Goal: Information Seeking & Learning: Check status

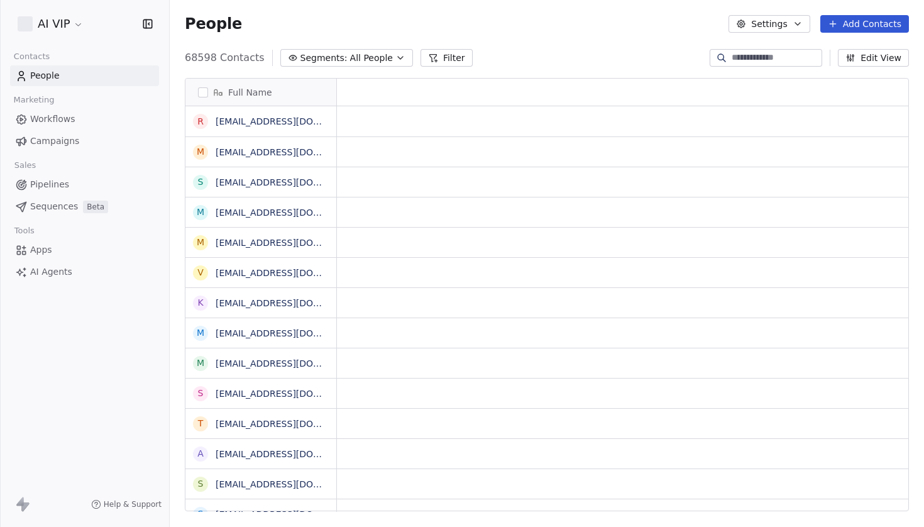
scroll to position [464, 755]
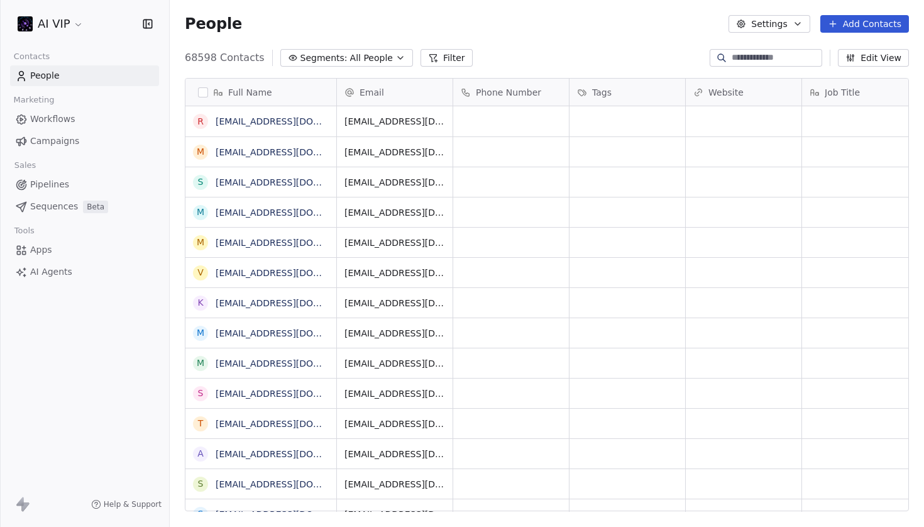
click at [65, 21] on html "AI VIP Contacts People Marketing Workflows Campaigns Sales Pipelines Sequences …" at bounding box center [462, 263] width 924 height 527
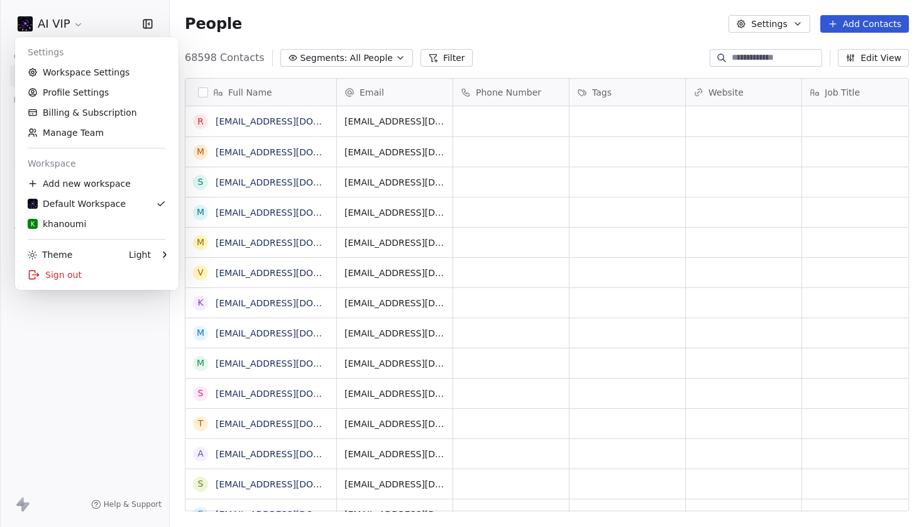
click at [565, 40] on html "AI VIP Contacts People Marketing Workflows Campaigns Sales Pipelines Sequences …" at bounding box center [462, 263] width 924 height 527
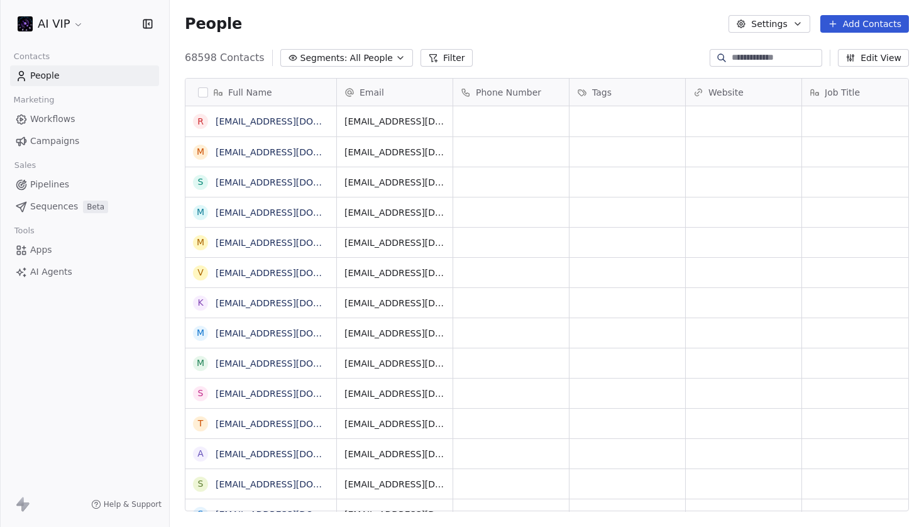
click at [209, 60] on span "68598 Contacts" at bounding box center [225, 57] width 80 height 15
click at [221, 70] on div "Full Name r [EMAIL_ADDRESS][DOMAIN_NAME] m [EMAIL_ADDRESS][DOMAIN_NAME] s [EMAI…" at bounding box center [547, 299] width 755 height 463
click at [66, 146] on span "Campaigns" at bounding box center [54, 141] width 49 height 13
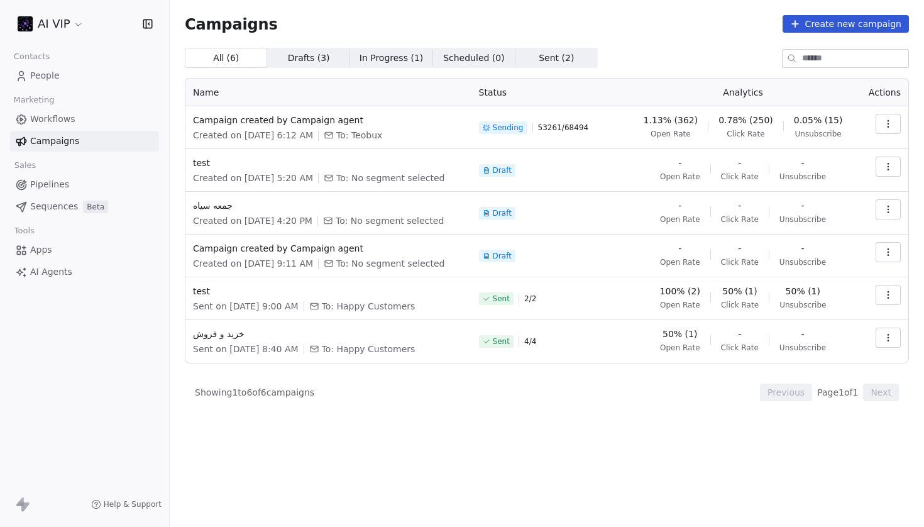
click at [588, 131] on span "53261 / 68494" at bounding box center [563, 128] width 51 height 10
click at [613, 147] on td "Sending 53261 / 68494" at bounding box center [550, 127] width 157 height 43
click at [691, 132] on span "Open Rate" at bounding box center [671, 134] width 40 height 10
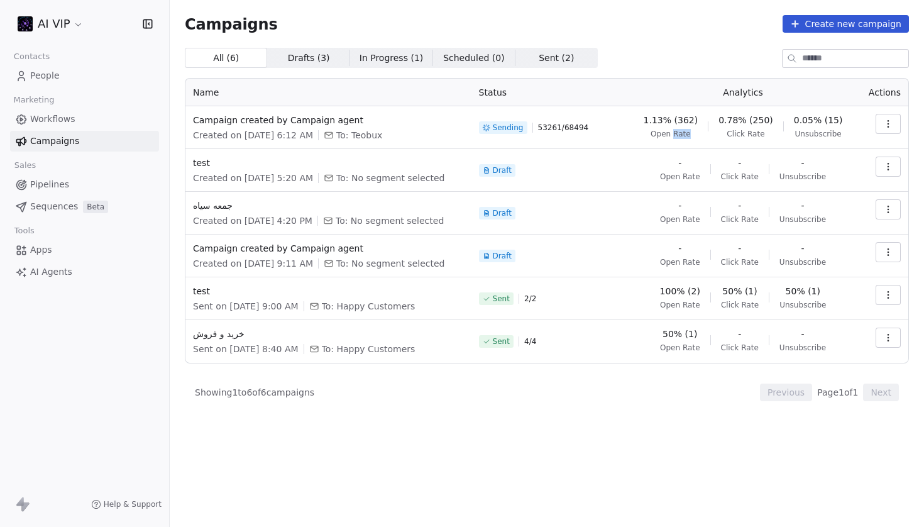
click at [691, 132] on span "Open Rate" at bounding box center [671, 134] width 40 height 10
click at [720, 138] on div "1.13% (362) Open Rate 0.78% (250) Click Rate 0.05% (15) Unsubscribe" at bounding box center [743, 126] width 214 height 25
click at [885, 130] on button "button" at bounding box center [888, 124] width 25 height 20
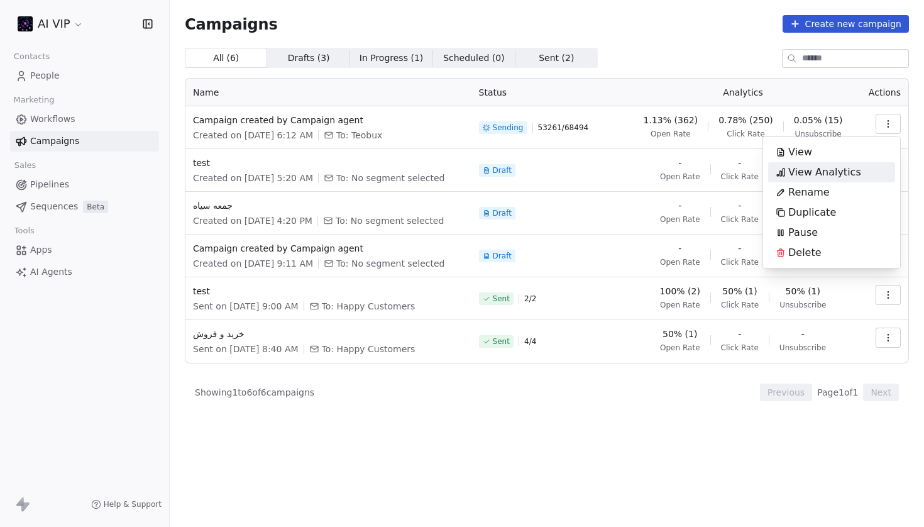
click at [830, 171] on span "View Analytics" at bounding box center [824, 172] width 73 height 15
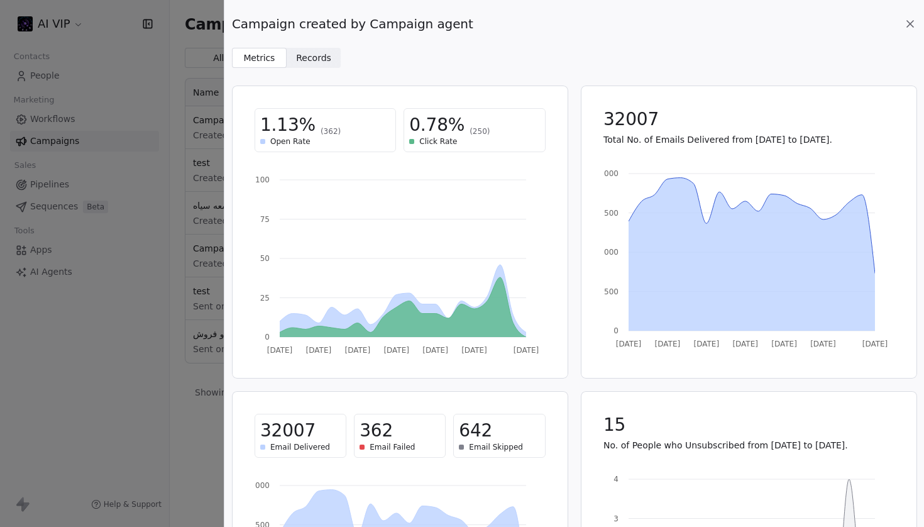
click at [913, 26] on icon at bounding box center [910, 24] width 6 height 6
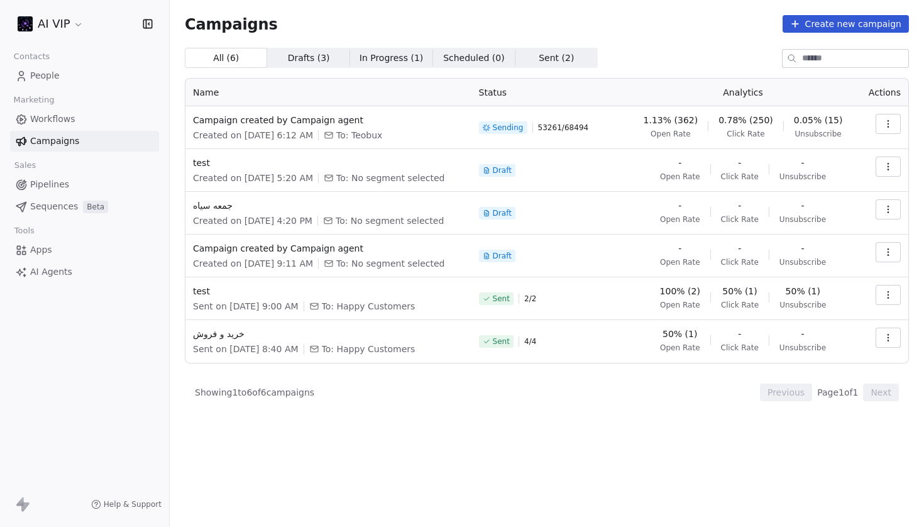
click at [577, 128] on span "53261 / 68494" at bounding box center [563, 128] width 51 height 10
click at [580, 138] on div "Sending 53261 / 68494" at bounding box center [550, 128] width 142 height 28
click at [585, 130] on span "53261 / 68494" at bounding box center [563, 128] width 51 height 10
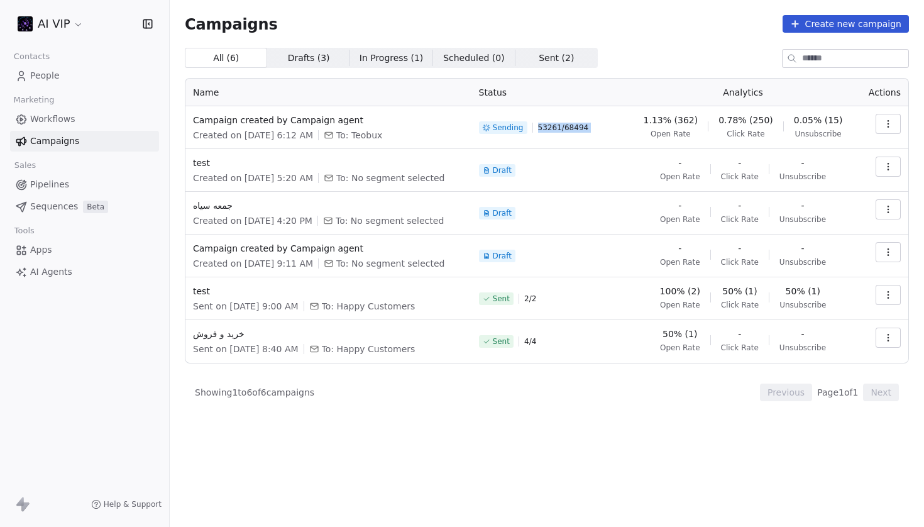
click at [585, 130] on span "53261 / 68494" at bounding box center [563, 128] width 51 height 10
click at [589, 164] on div "Draft" at bounding box center [550, 171] width 142 height 28
click at [382, 134] on span "To: Teobux" at bounding box center [359, 135] width 46 height 13
click at [434, 138] on div "Created on [DATE] 6:12 AM To: Teobux" at bounding box center [328, 135] width 271 height 13
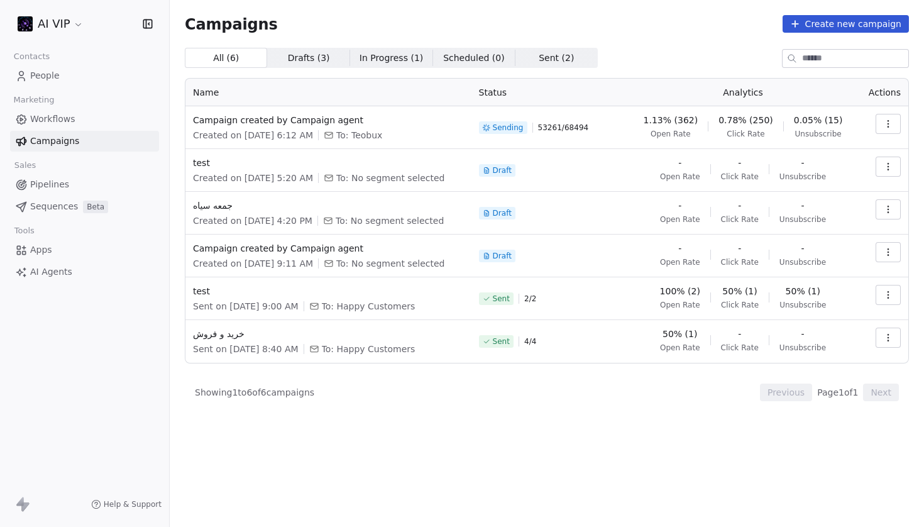
click at [71, 79] on link "People" at bounding box center [84, 75] width 149 height 21
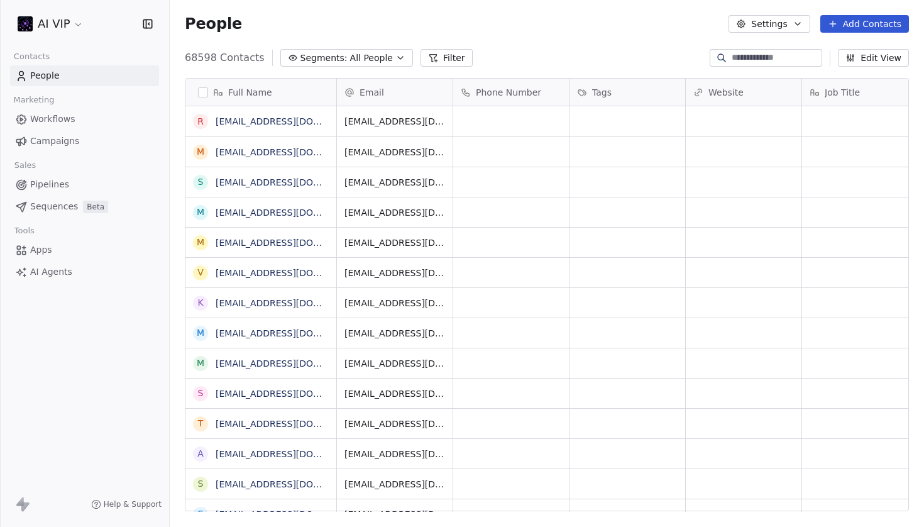
scroll to position [464, 755]
click at [329, 59] on span "Segments:" at bounding box center [324, 58] width 47 height 13
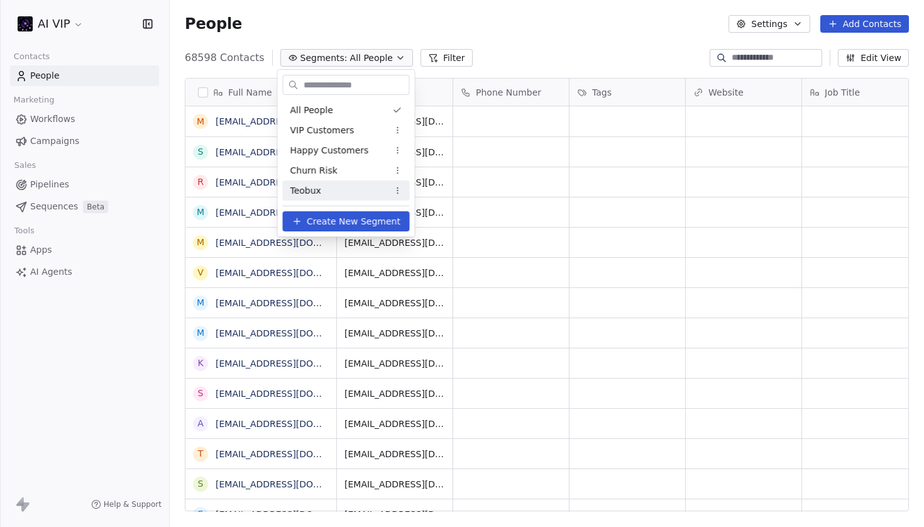
click at [319, 192] on span "Teobux" at bounding box center [305, 190] width 31 height 13
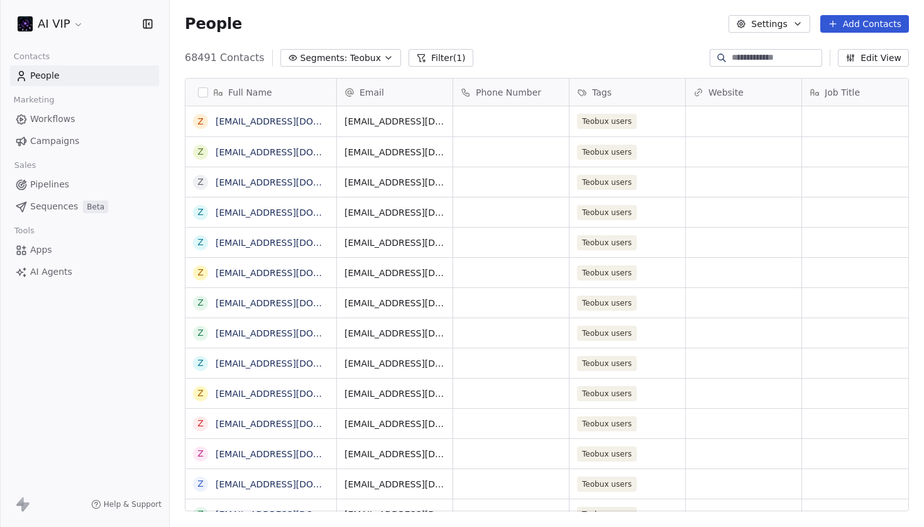
scroll to position [0, 0]
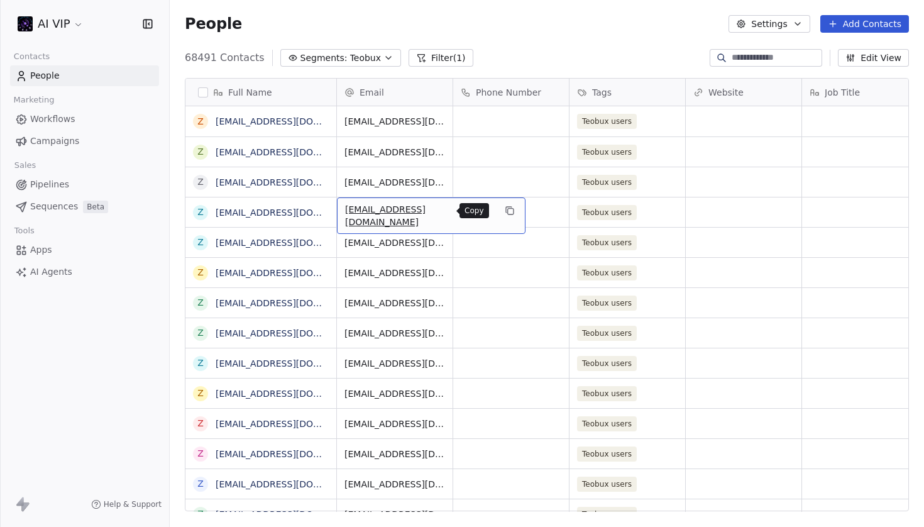
click at [505, 211] on icon "grid" at bounding box center [510, 211] width 10 height 10
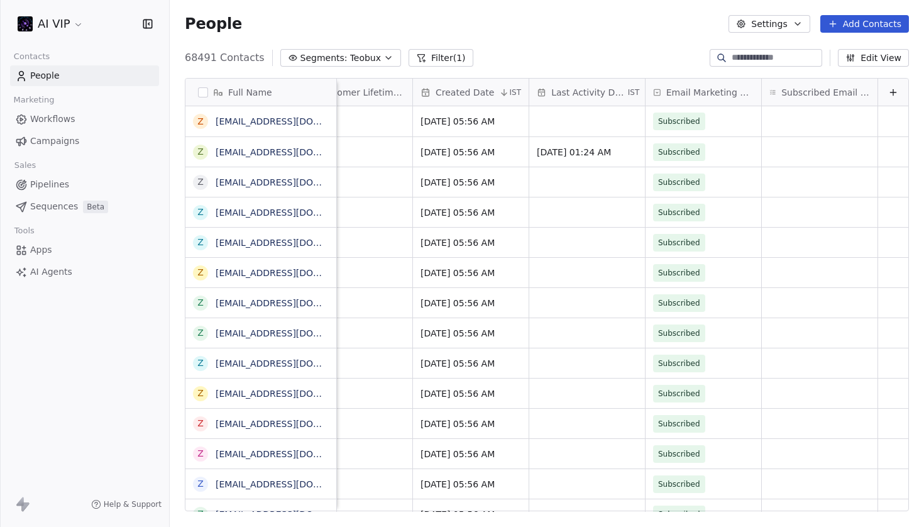
click at [894, 94] on icon at bounding box center [893, 92] width 10 height 10
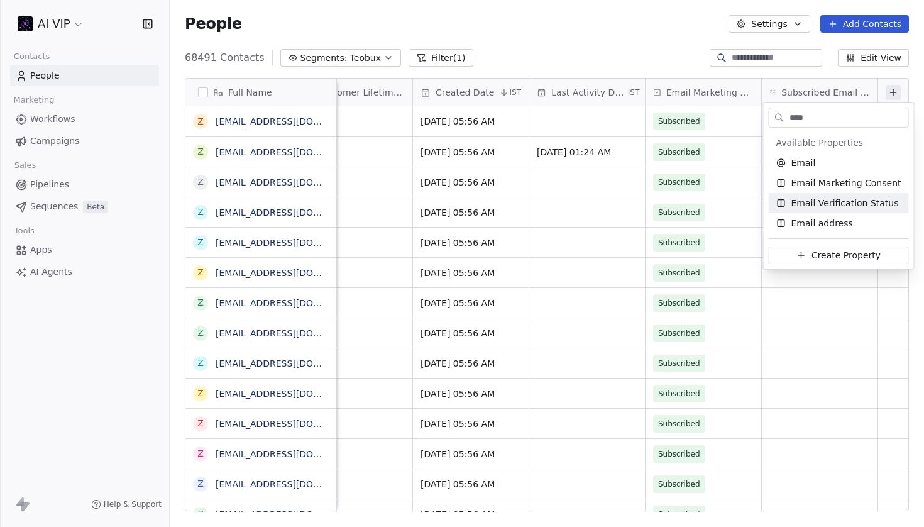
type input "****"
click at [859, 200] on span "Email Verification Status" at bounding box center [846, 203] width 108 height 13
click at [656, 53] on html "AI VIP Contacts People Marketing Workflows Campaigns Sales Pipelines Sequences …" at bounding box center [462, 263] width 924 height 527
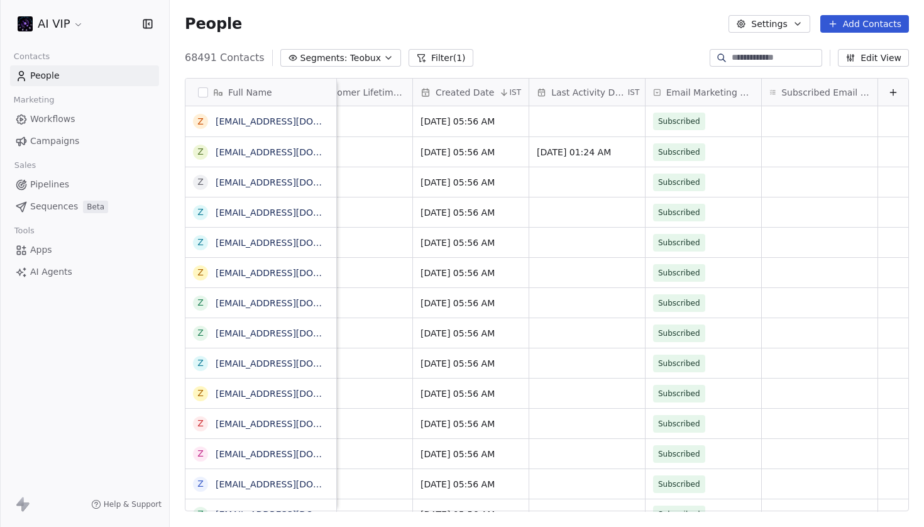
scroll to position [0, 854]
click at [893, 92] on icon at bounding box center [893, 92] width 6 height 0
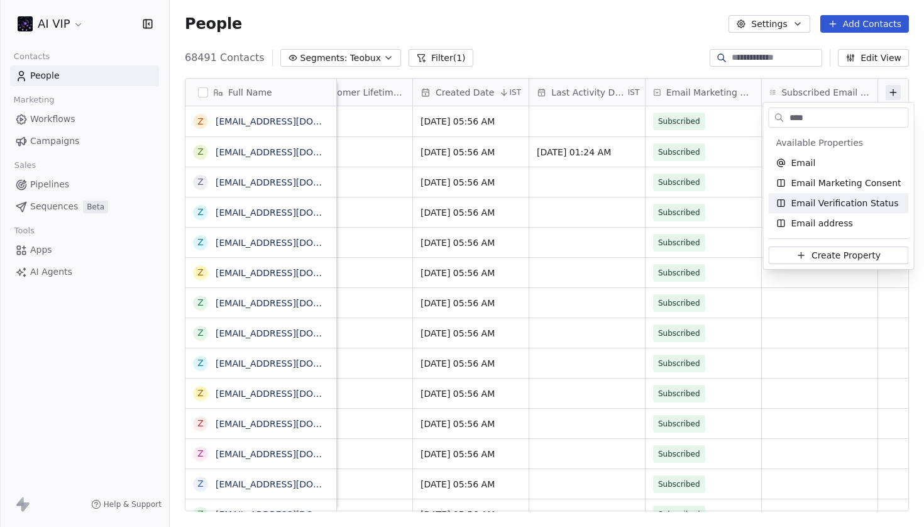
type input "****"
click at [871, 202] on span "Email Verification Status" at bounding box center [846, 203] width 108 height 13
click at [748, 199] on html "AI VIP Contacts People Marketing Workflows Campaigns Sales Pipelines Sequences …" at bounding box center [462, 263] width 924 height 527
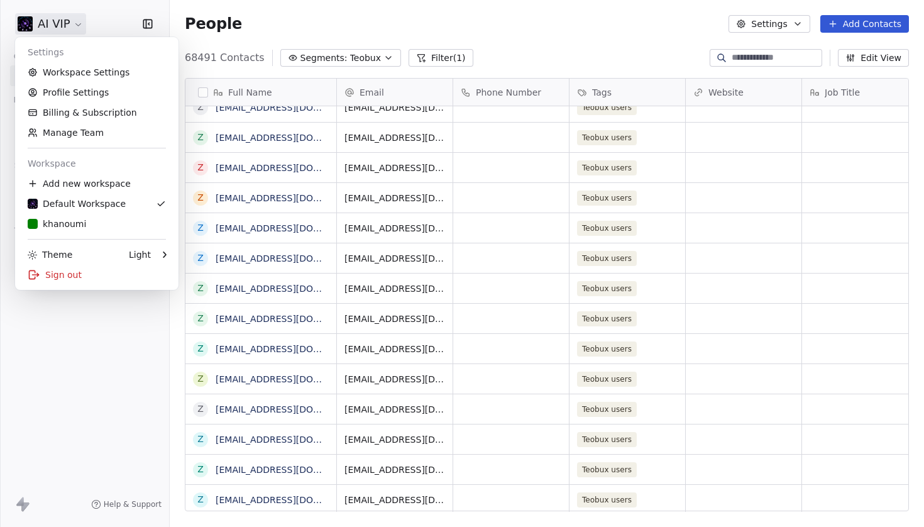
click at [64, 25] on html "AI VIP Contacts People Marketing Workflows Campaigns Sales Pipelines Sequences …" at bounding box center [462, 263] width 924 height 527
click at [58, 74] on link "Workspace Settings" at bounding box center [96, 72] width 153 height 20
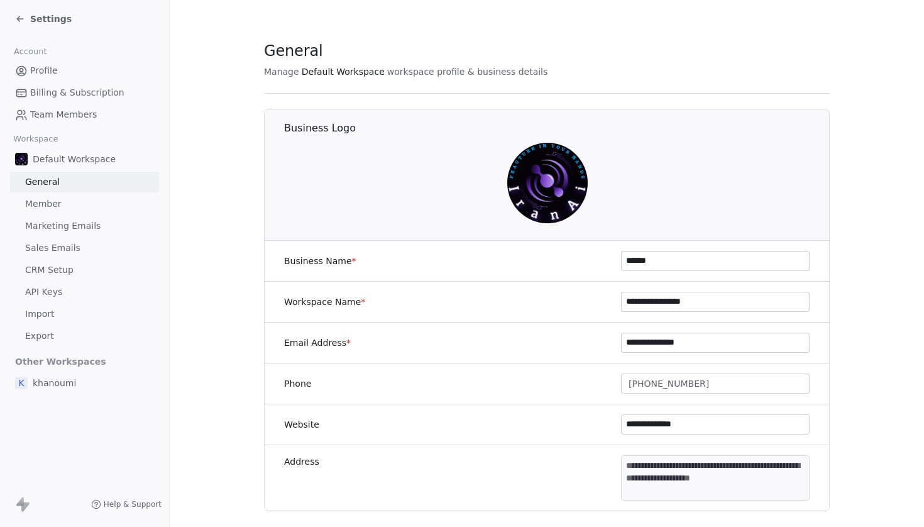
click at [50, 311] on span "Import" at bounding box center [39, 313] width 29 height 13
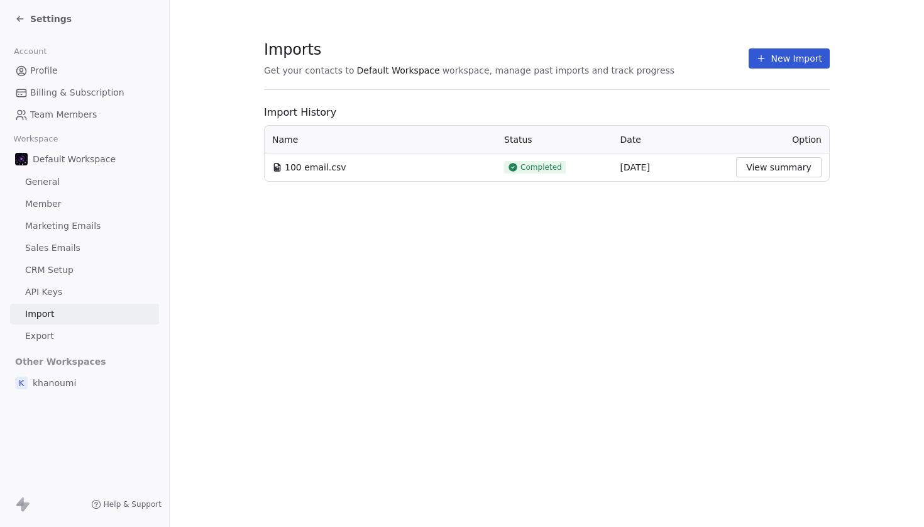
click at [319, 165] on span "100 email.csv" at bounding box center [316, 167] width 62 height 13
click at [340, 208] on section "Imports Get your contacts to Default Workspace workspace, manage past imports a…" at bounding box center [547, 111] width 755 height 222
click at [41, 70] on span "Profile" at bounding box center [44, 70] width 28 height 13
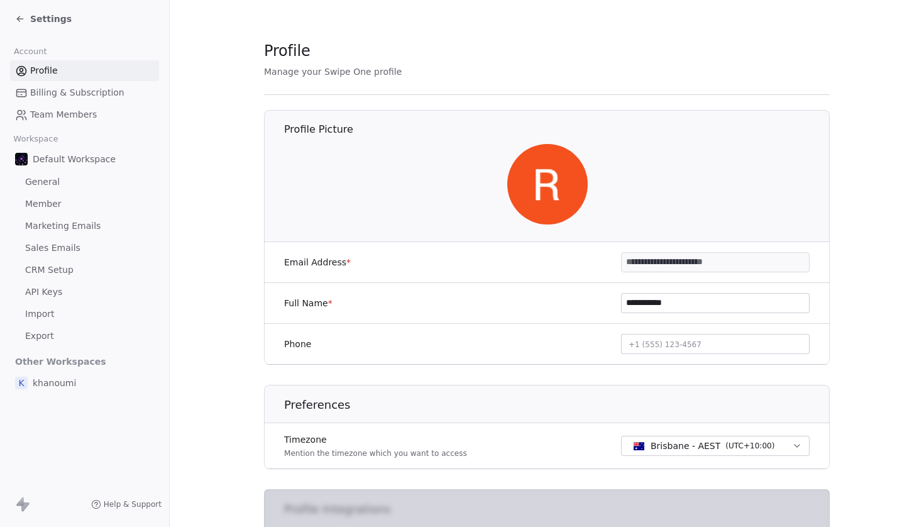
click at [17, 19] on icon at bounding box center [18, 17] width 3 height 3
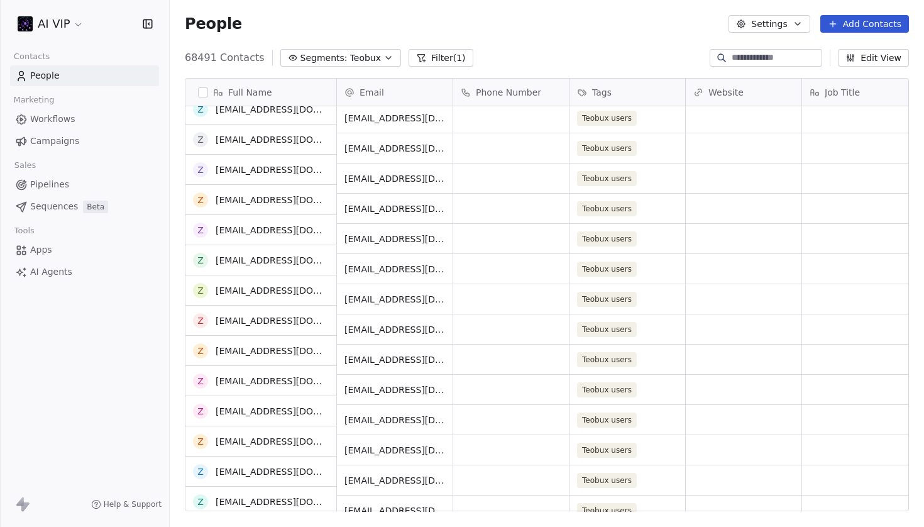
scroll to position [2022, 0]
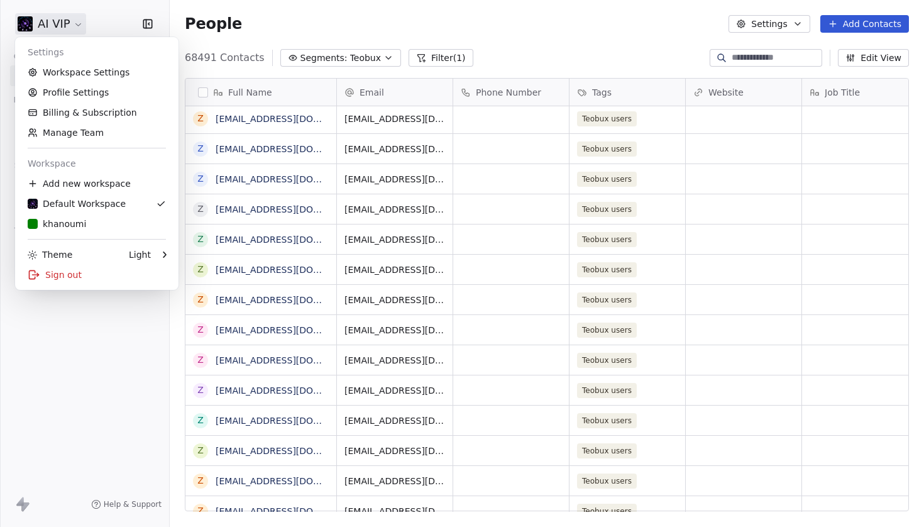
click at [40, 28] on html "AI VIP Contacts People Marketing Workflows Campaigns Sales Pipelines Sequences …" at bounding box center [462, 263] width 924 height 527
click at [65, 224] on div "k khanoumi" at bounding box center [57, 224] width 58 height 13
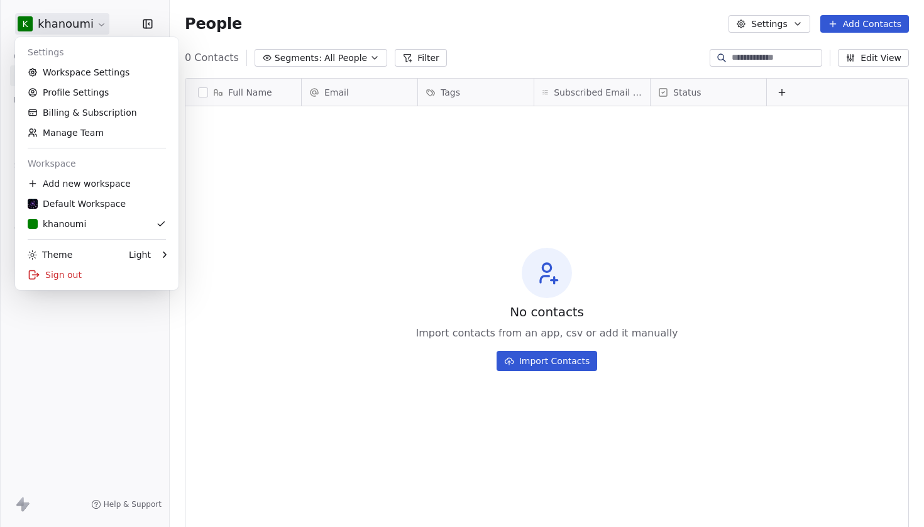
click at [78, 25] on html "k khanoumi Contacts People Marketing Workflows Campaigns Sales Pipelines Sequen…" at bounding box center [462, 263] width 924 height 527
click at [68, 201] on div "Default Workspace" at bounding box center [77, 203] width 98 height 13
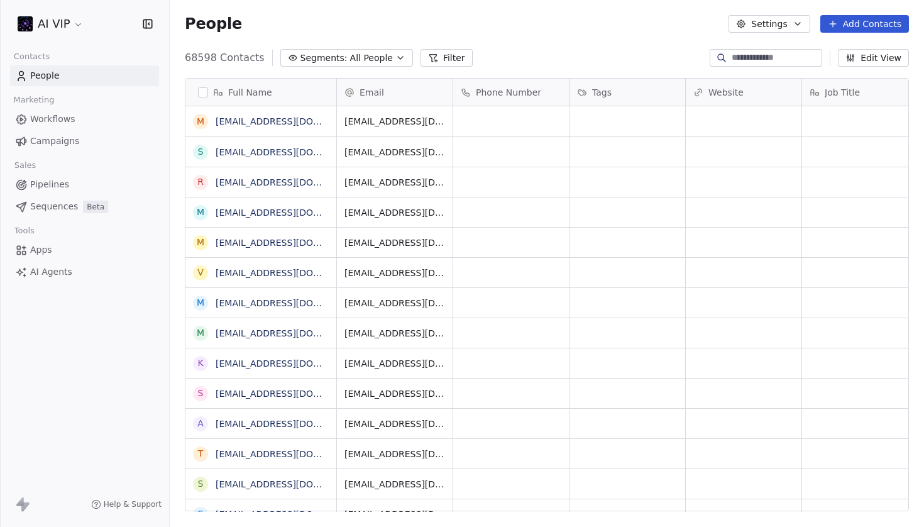
click at [67, 27] on html "AI VIP Contacts People Marketing Workflows Campaigns Sales Pipelines Sequences …" at bounding box center [462, 263] width 924 height 527
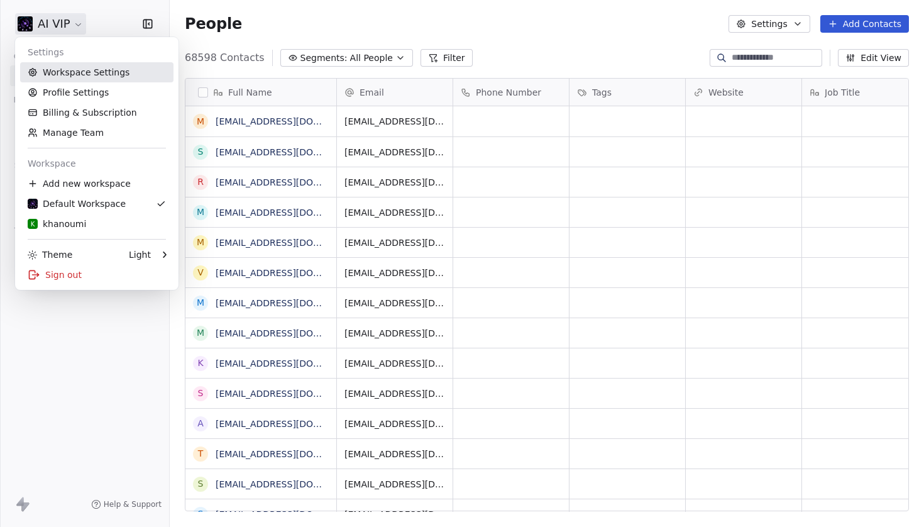
click at [100, 74] on link "Workspace Settings" at bounding box center [96, 72] width 153 height 20
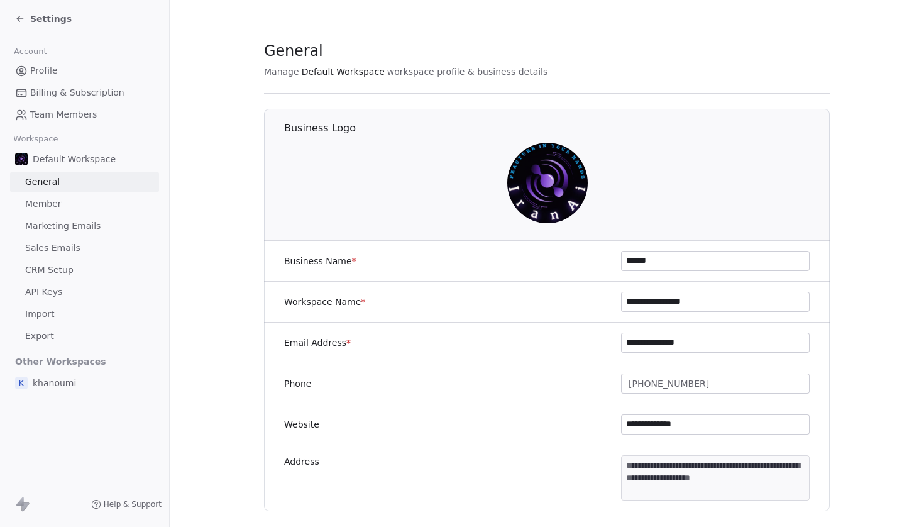
click at [20, 14] on icon at bounding box center [20, 19] width 10 height 10
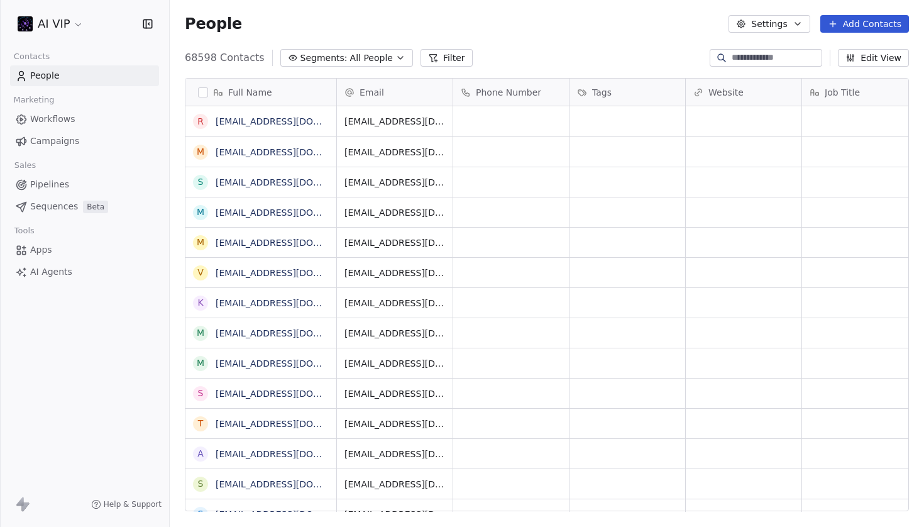
click at [32, 114] on span "Workflows" at bounding box center [52, 119] width 45 height 13
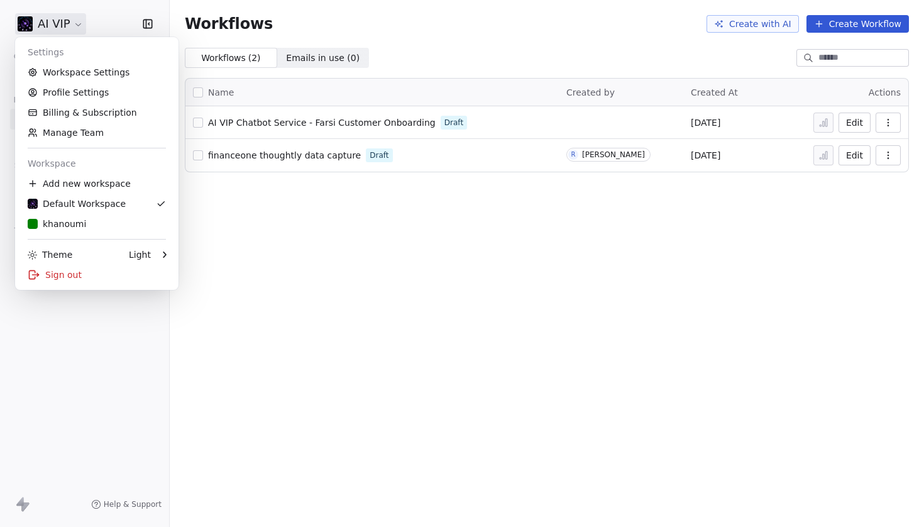
click at [40, 28] on html "AI VIP Contacts People Marketing Workflows Campaigns Sales Pipelines Sequences …" at bounding box center [462, 263] width 924 height 527
click at [66, 65] on link "Workspace Settings" at bounding box center [96, 72] width 153 height 20
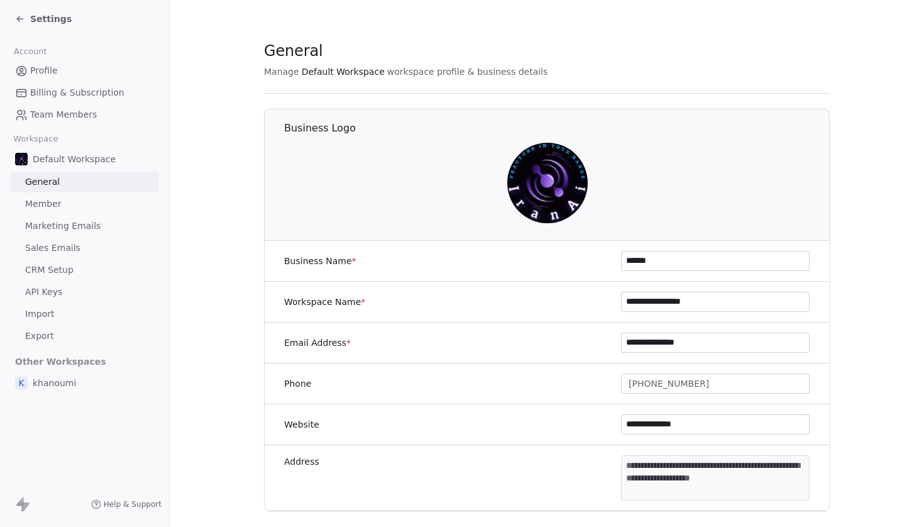
click at [69, 250] on span "Sales Emails" at bounding box center [52, 247] width 55 height 13
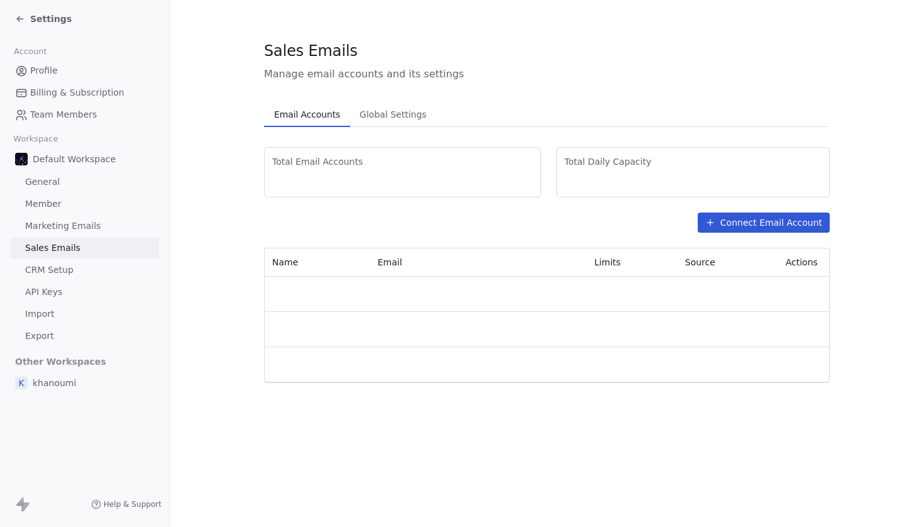
click at [80, 233] on link "Marketing Emails" at bounding box center [84, 226] width 149 height 21
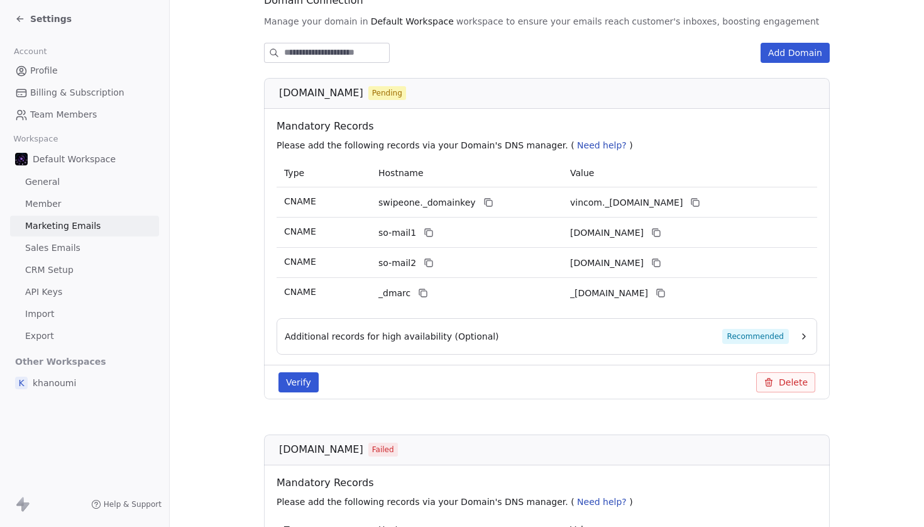
scroll to position [16, 0]
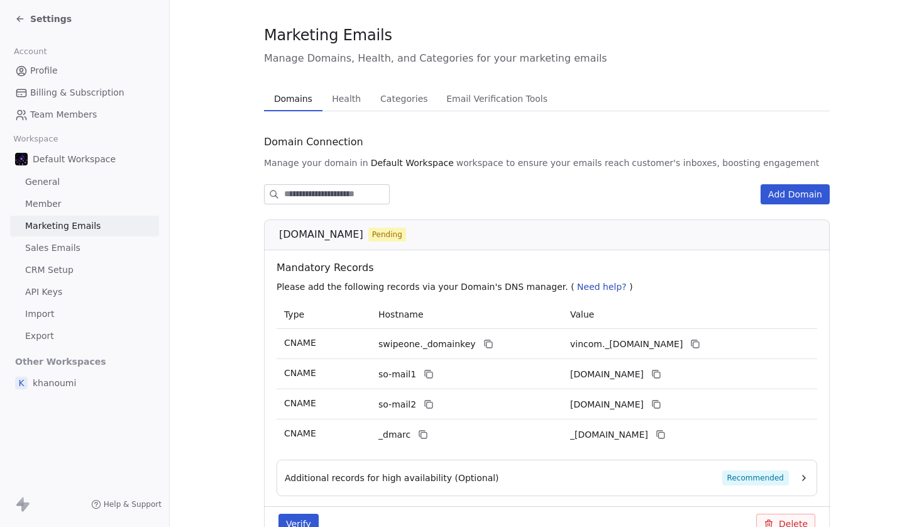
click at [29, 23] on div "Settings" at bounding box center [43, 19] width 57 height 13
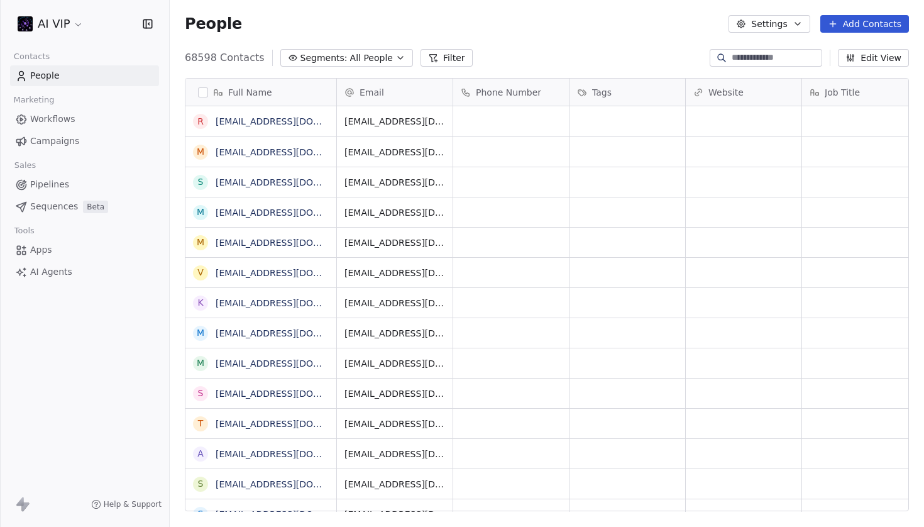
scroll to position [464, 755]
click at [76, 138] on span "Campaigns" at bounding box center [54, 141] width 49 height 13
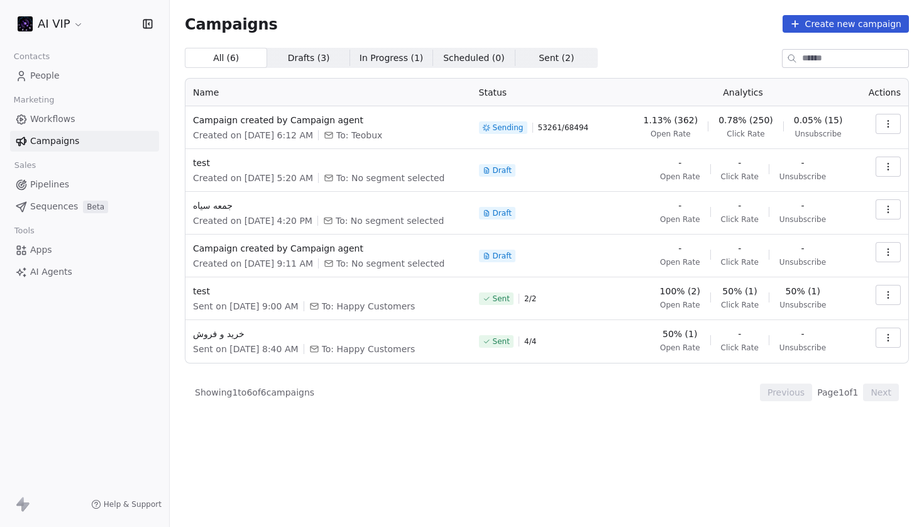
click at [75, 118] on link "Workflows" at bounding box center [84, 119] width 149 height 21
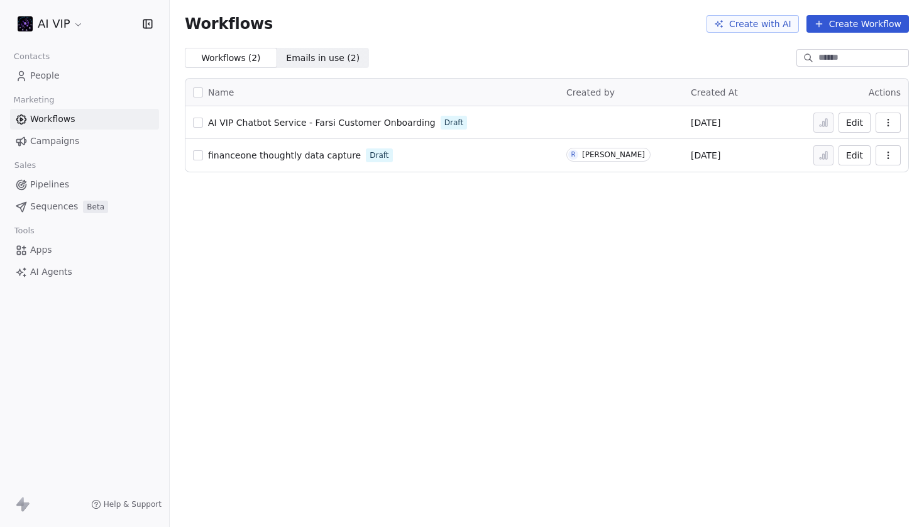
click at [70, 140] on span "Campaigns" at bounding box center [54, 141] width 49 height 13
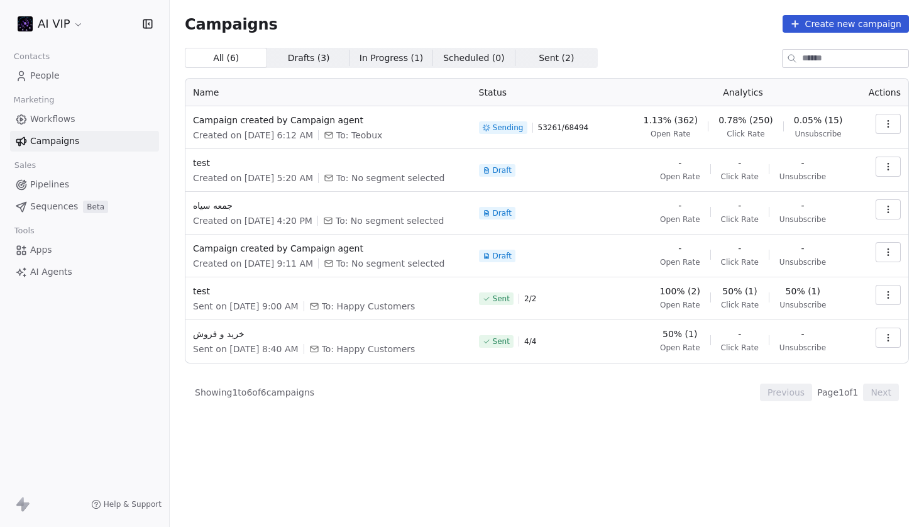
click at [255, 138] on span "Created on [DATE] 6:12 AM" at bounding box center [253, 135] width 120 height 13
click at [337, 144] on td "Campaign created by Campaign agent Created on [DATE] 6:12 AM To: Teobux" at bounding box center [328, 127] width 286 height 43
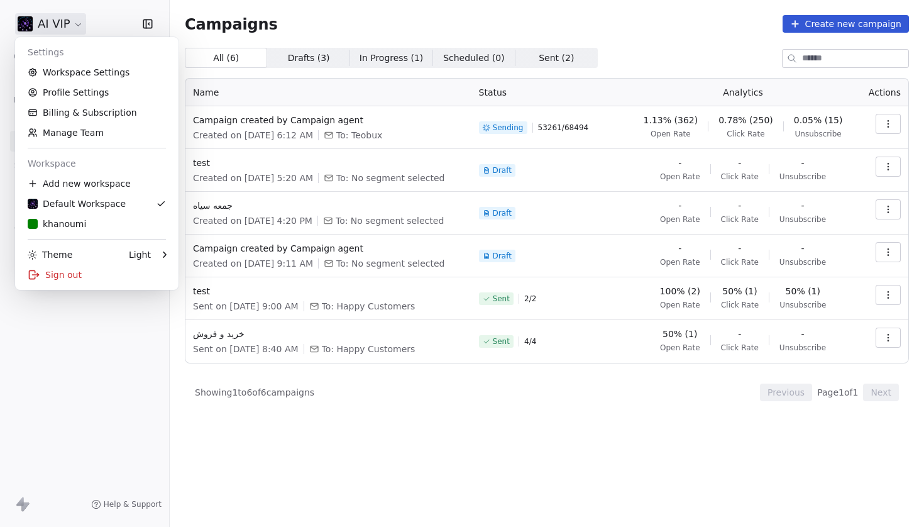
click at [53, 24] on html "AI VIP Contacts People Marketing Workflows Campaigns Sales Pipelines Sequences …" at bounding box center [462, 263] width 924 height 527
click at [75, 70] on link "Workspace Settings" at bounding box center [96, 72] width 153 height 20
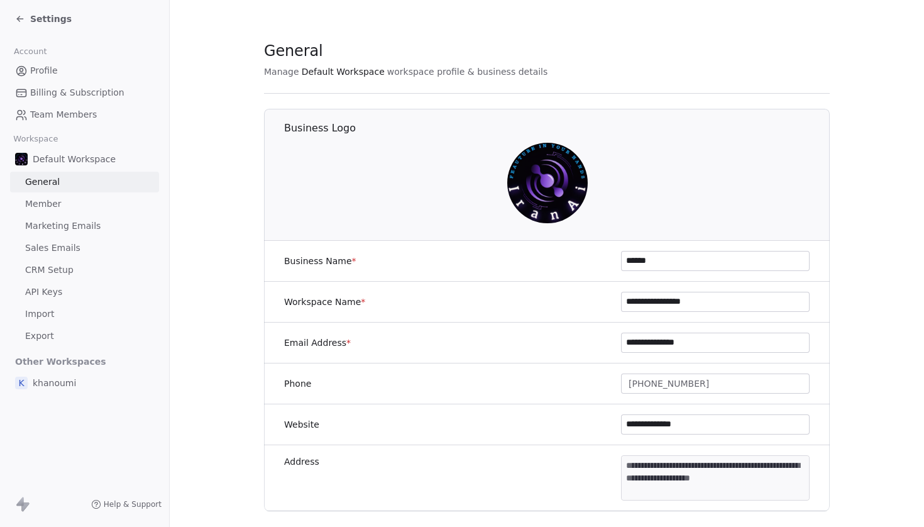
click at [78, 231] on span "Marketing Emails" at bounding box center [62, 225] width 75 height 13
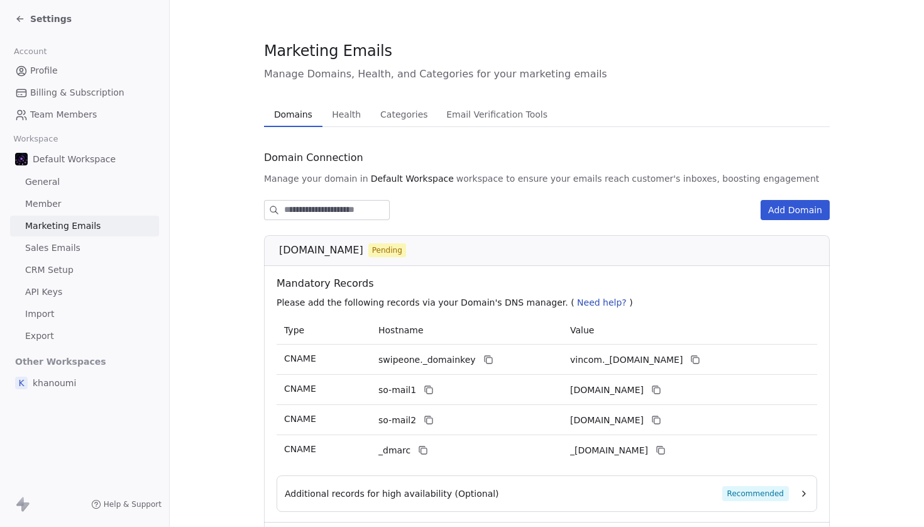
click at [329, 121] on span "Health" at bounding box center [346, 115] width 39 height 18
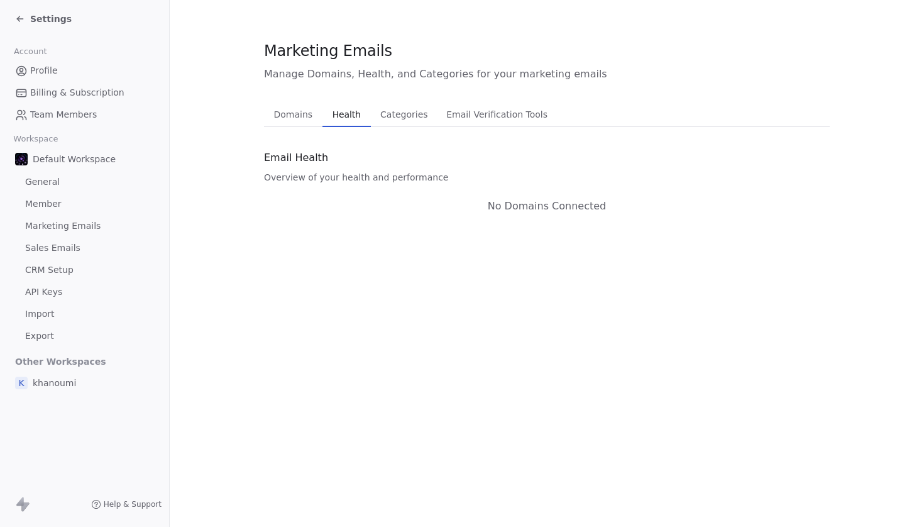
click at [419, 183] on span "Overview of your health and performance" at bounding box center [356, 177] width 184 height 13
click at [445, 182] on div "Email Health Overview of your health and performance" at bounding box center [547, 165] width 566 height 36
click at [475, 190] on div "Email Health Overview of your health and performance No Domains Connected" at bounding box center [547, 180] width 566 height 67
click at [538, 221] on section "Marketing Emails Manage Domains, Health, and Categories for your marketing emai…" at bounding box center [547, 127] width 755 height 254
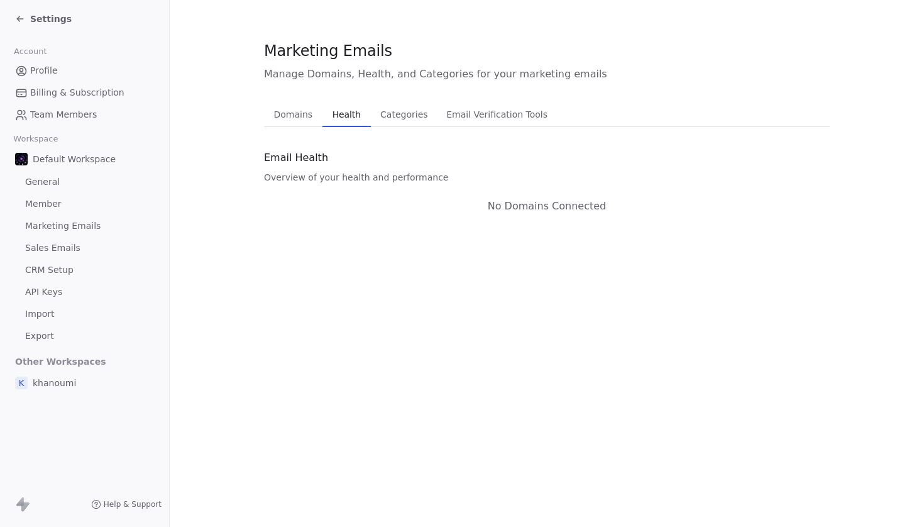
click at [290, 113] on span "Domains" at bounding box center [293, 115] width 49 height 18
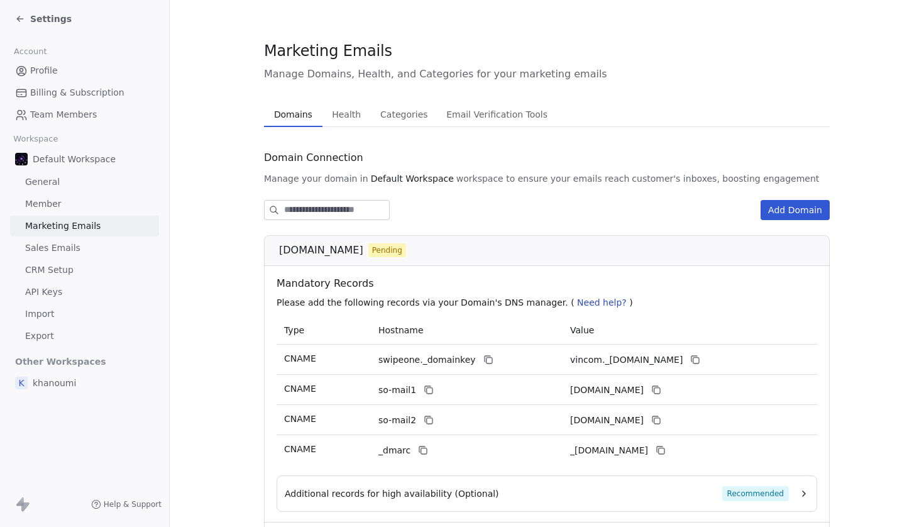
click at [339, 118] on span "Health" at bounding box center [346, 115] width 39 height 18
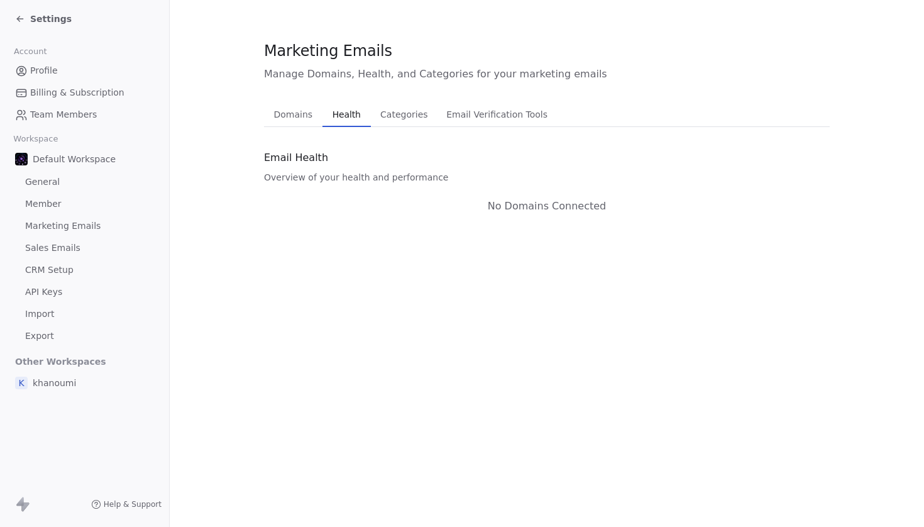
click at [275, 117] on span "Domains" at bounding box center [293, 115] width 49 height 18
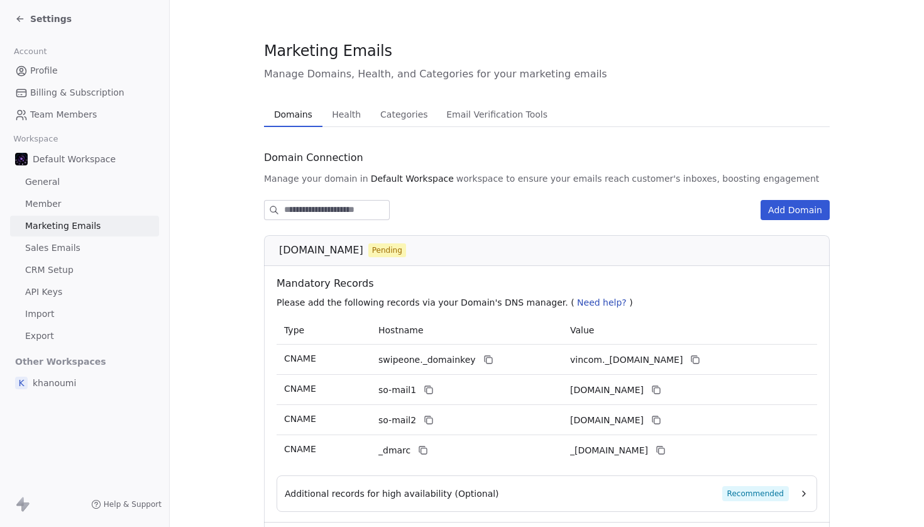
click at [352, 111] on span "Health" at bounding box center [346, 115] width 39 height 18
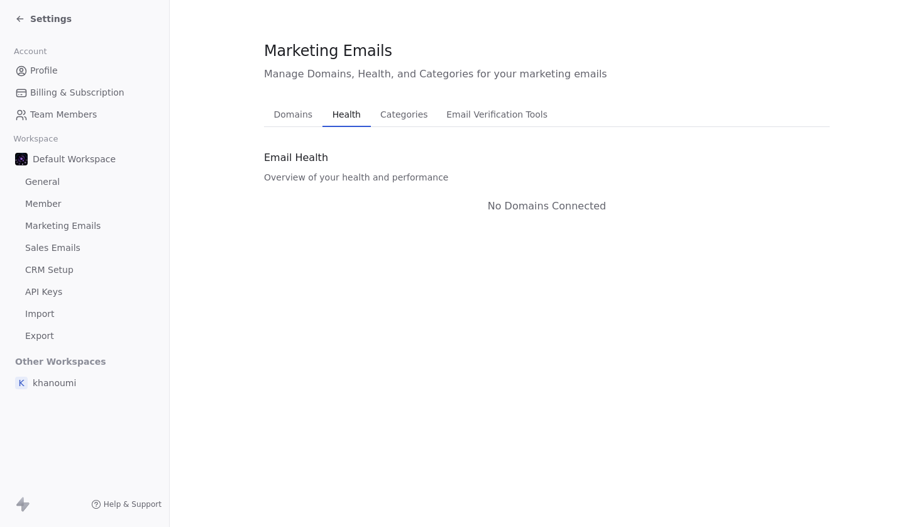
click at [392, 128] on div "Domains Domains Health Health Categories Categories Email Verification Tools Em…" at bounding box center [547, 158] width 566 height 112
click at [406, 121] on span "Categories" at bounding box center [403, 115] width 57 height 18
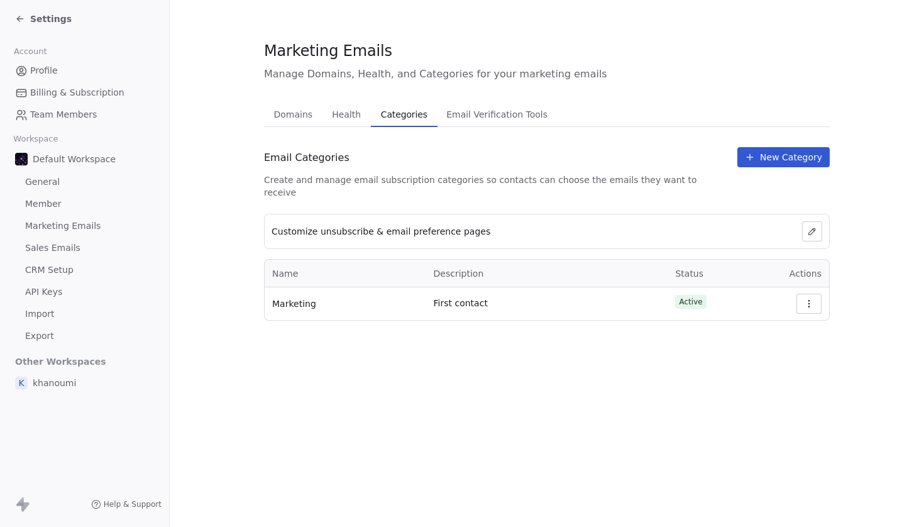
click at [351, 117] on span "Health" at bounding box center [346, 115] width 39 height 18
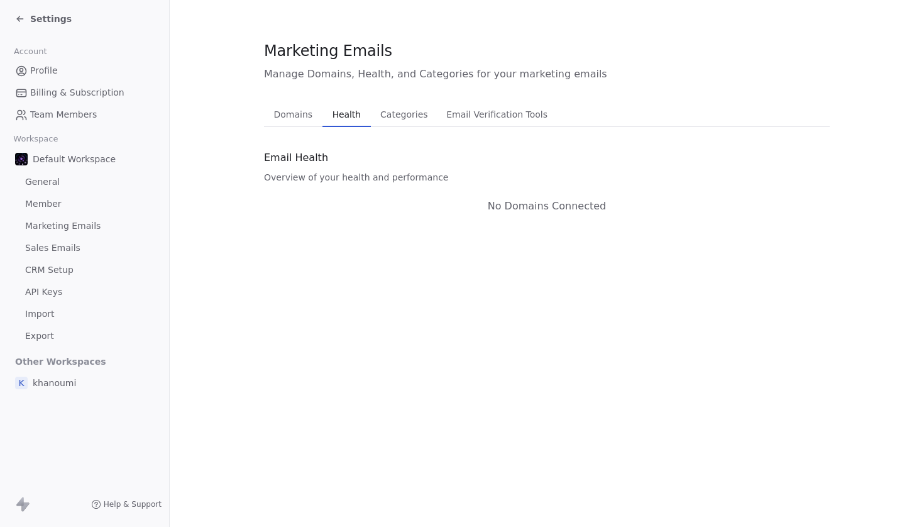
click at [291, 119] on span "Domains" at bounding box center [293, 115] width 49 height 18
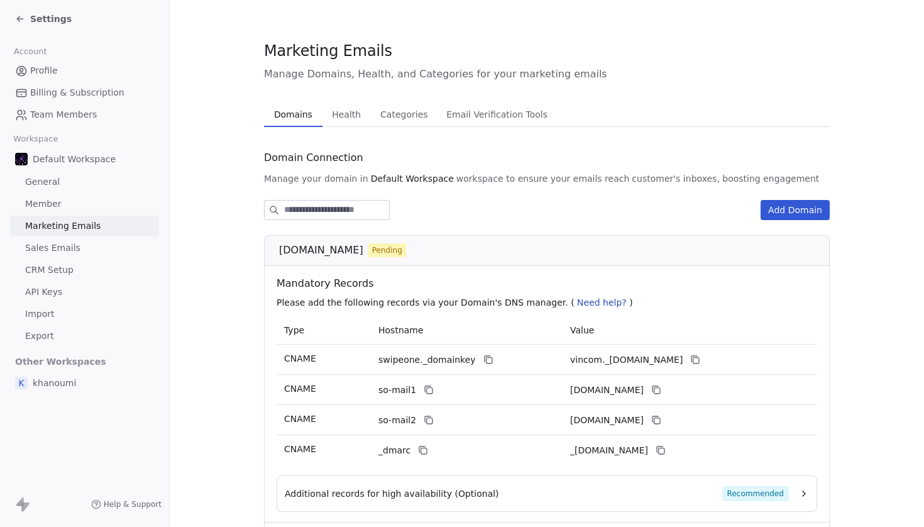
click at [20, 22] on icon at bounding box center [20, 19] width 10 height 10
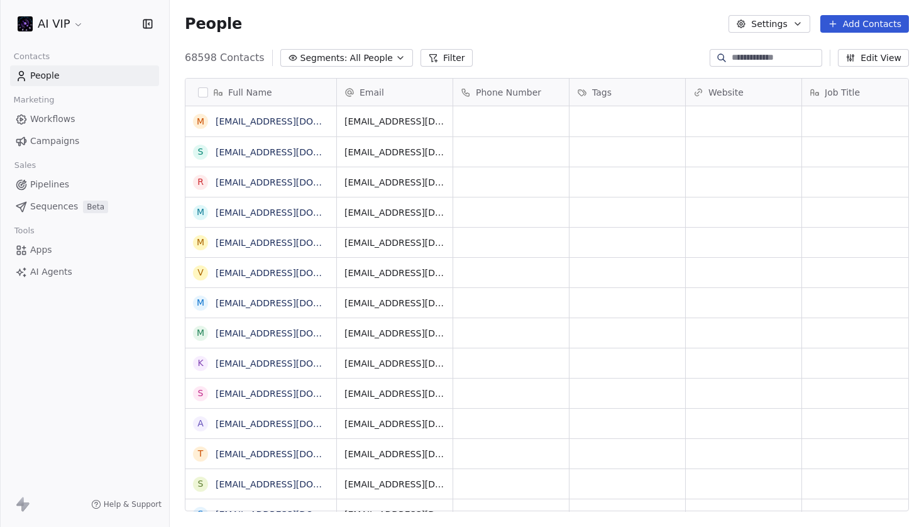
scroll to position [464, 755]
click at [57, 118] on span "Workflows" at bounding box center [52, 119] width 45 height 13
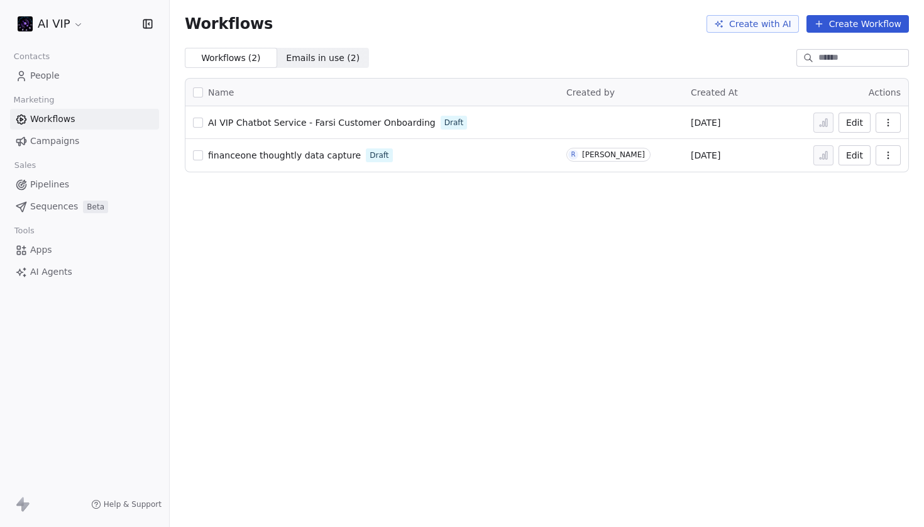
click at [82, 135] on link "Campaigns" at bounding box center [84, 141] width 149 height 21
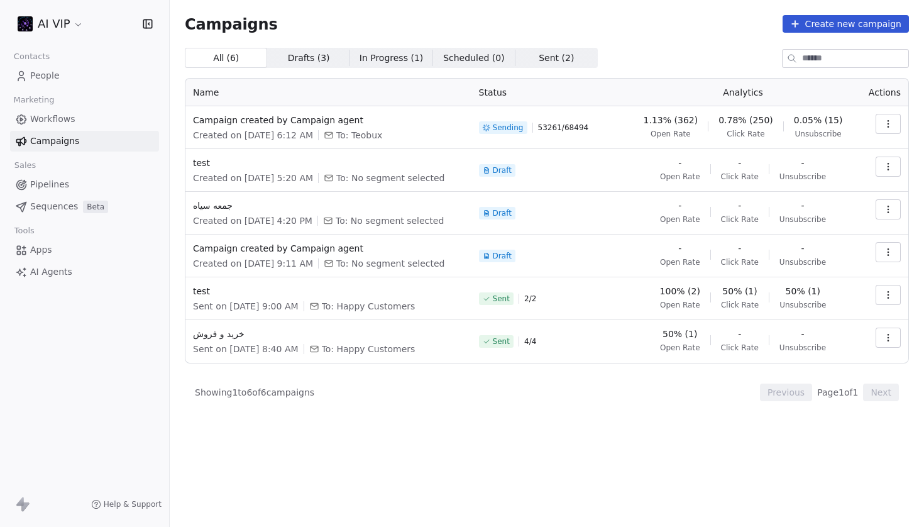
click at [549, 53] on span "Sent ( 2 )" at bounding box center [556, 58] width 35 height 13
click at [221, 60] on span "All ( 6 )" at bounding box center [226, 58] width 26 height 13
click at [563, 130] on span "53261 / 68494" at bounding box center [563, 128] width 51 height 10
click at [573, 182] on div "Draft" at bounding box center [550, 171] width 142 height 28
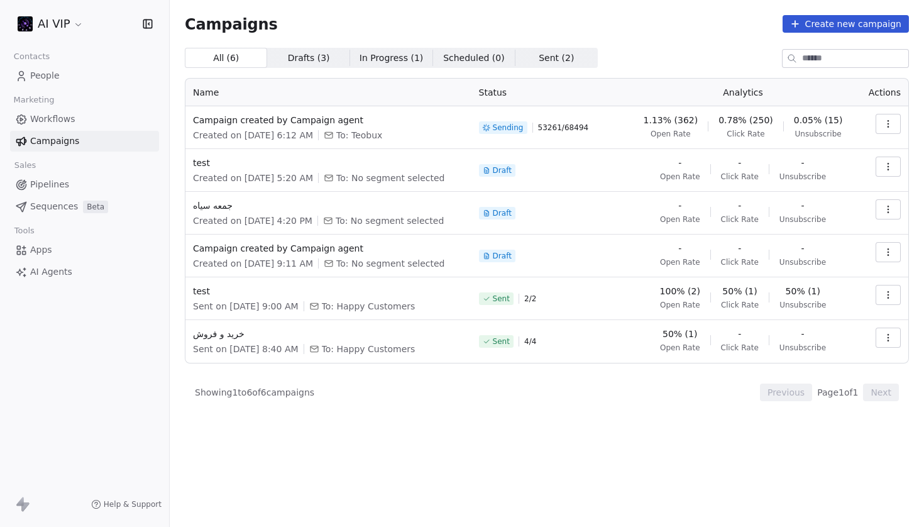
click at [887, 126] on icon "button" at bounding box center [888, 124] width 10 height 10
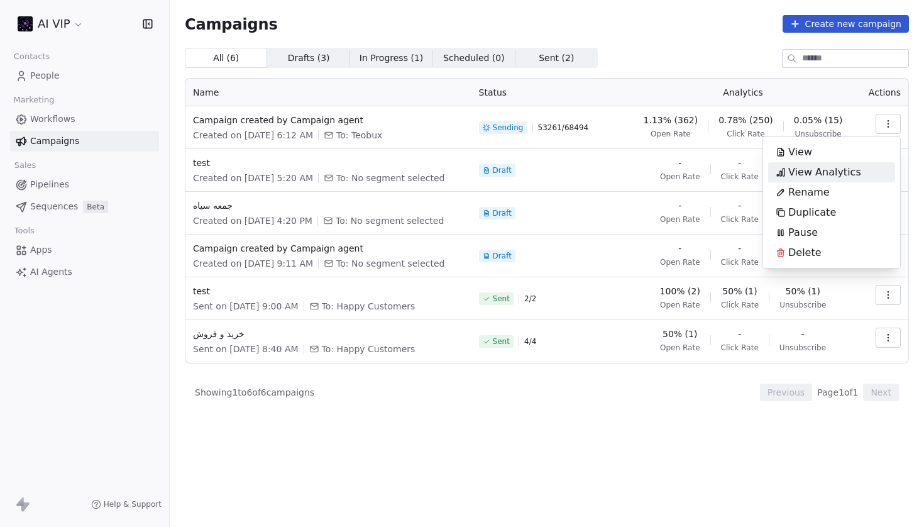
click at [841, 175] on span "View Analytics" at bounding box center [824, 172] width 73 height 15
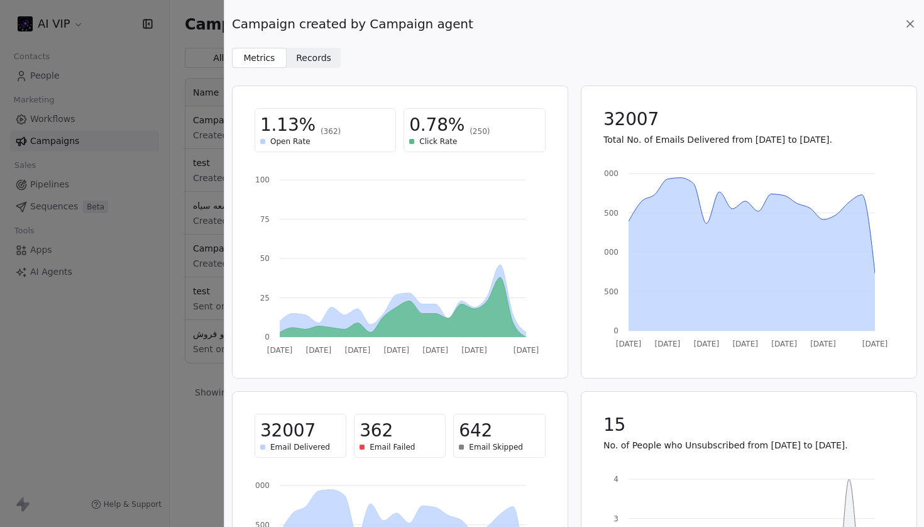
scroll to position [108, 0]
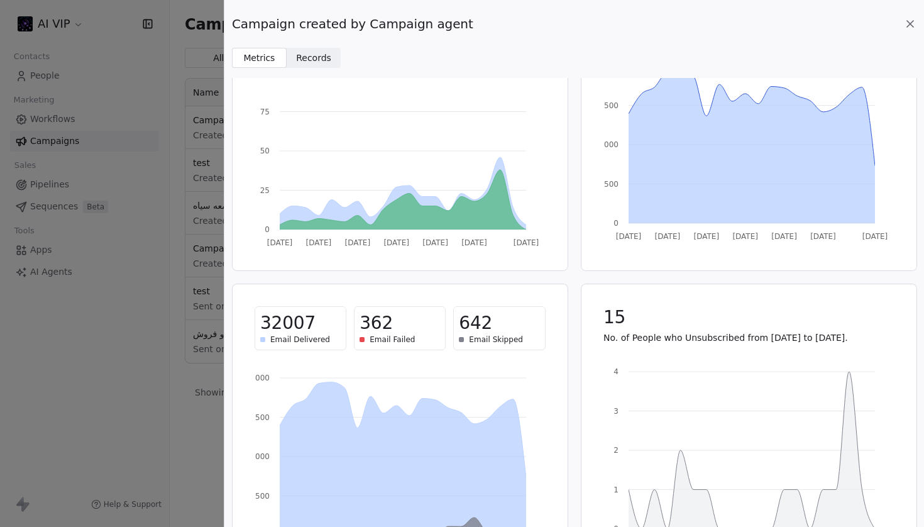
click at [386, 343] on span "Email Failed" at bounding box center [392, 340] width 45 height 10
click at [411, 341] on span "Email Failed" at bounding box center [392, 340] width 45 height 10
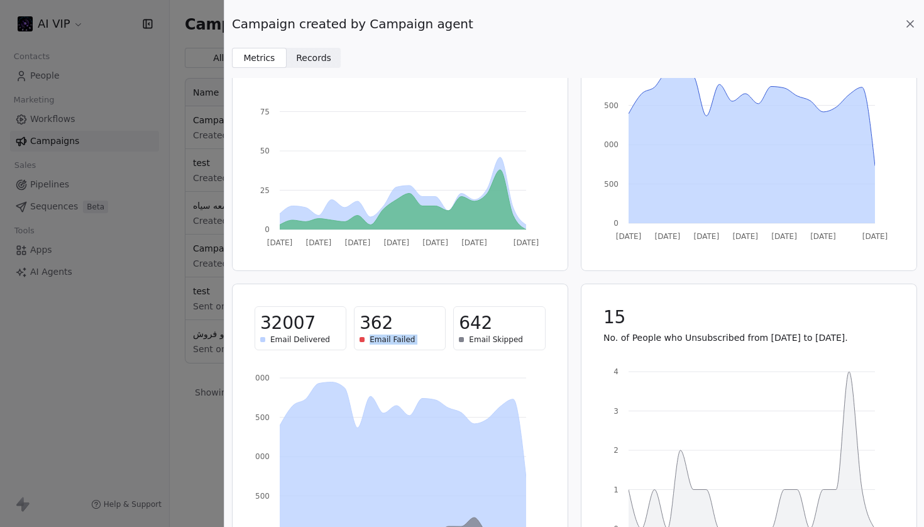
click at [411, 341] on span "Email Failed" at bounding box center [392, 340] width 45 height 10
click at [415, 330] on div "362" at bounding box center [400, 323] width 80 height 23
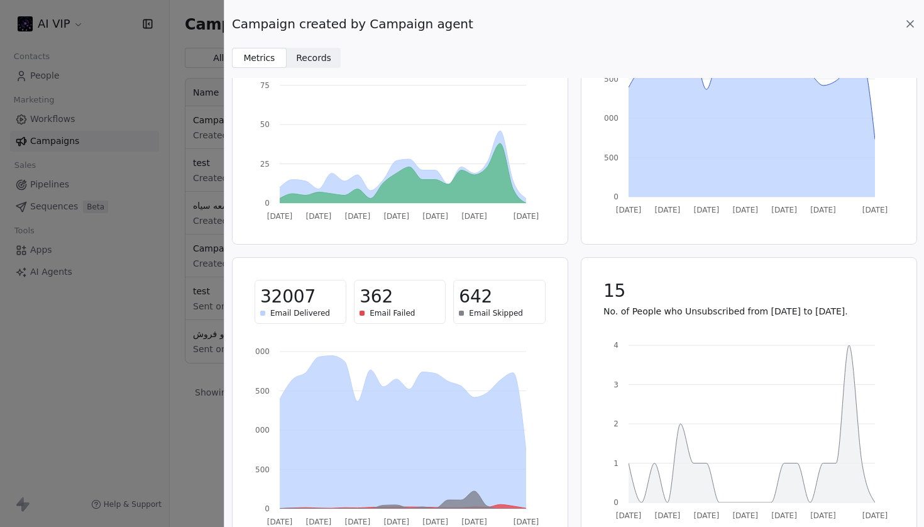
scroll to position [122, 0]
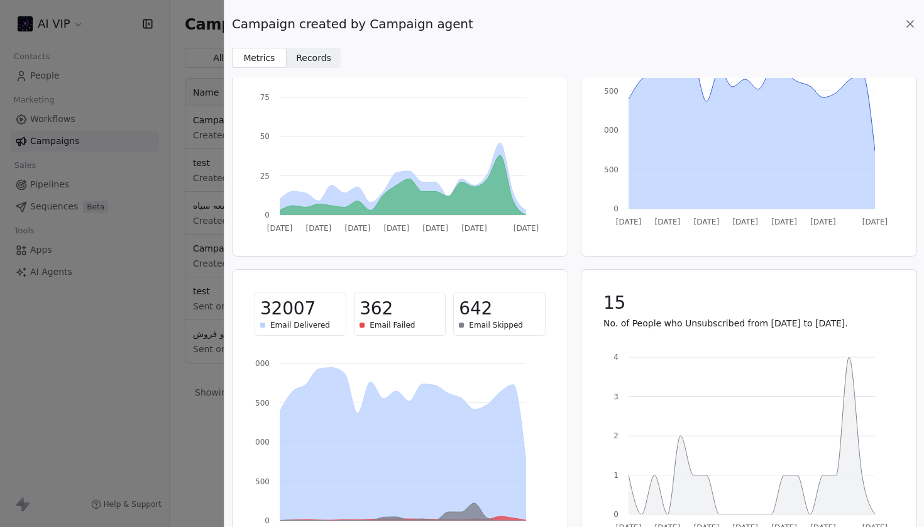
click at [912, 21] on icon at bounding box center [910, 24] width 6 height 6
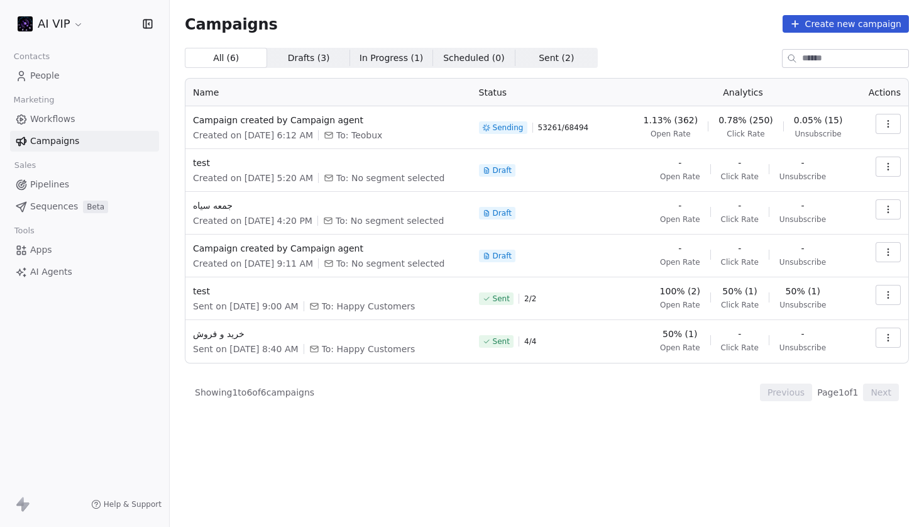
click at [897, 123] on button "button" at bounding box center [888, 124] width 25 height 20
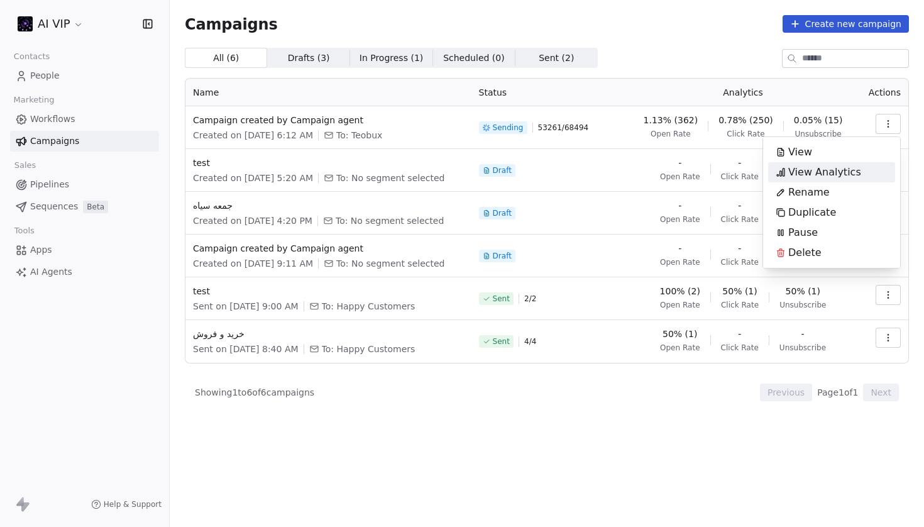
click at [844, 170] on span "View Analytics" at bounding box center [824, 172] width 73 height 15
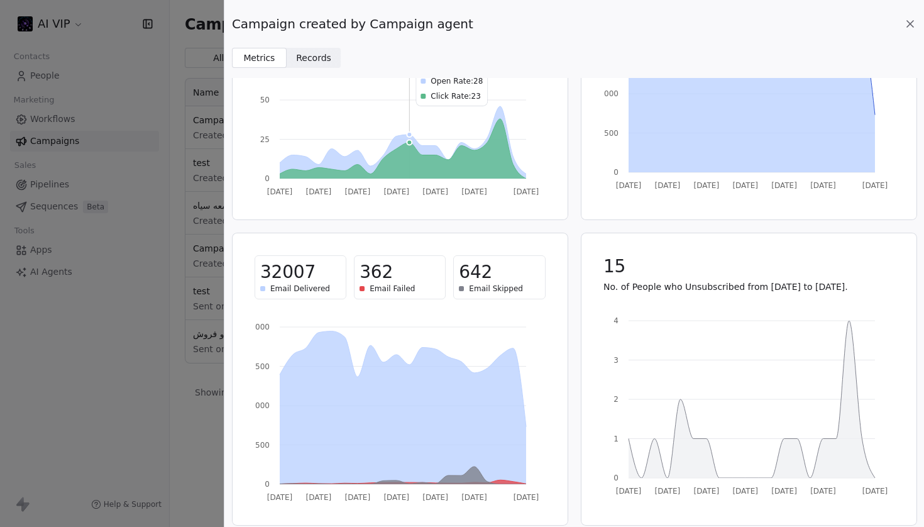
scroll to position [165, 0]
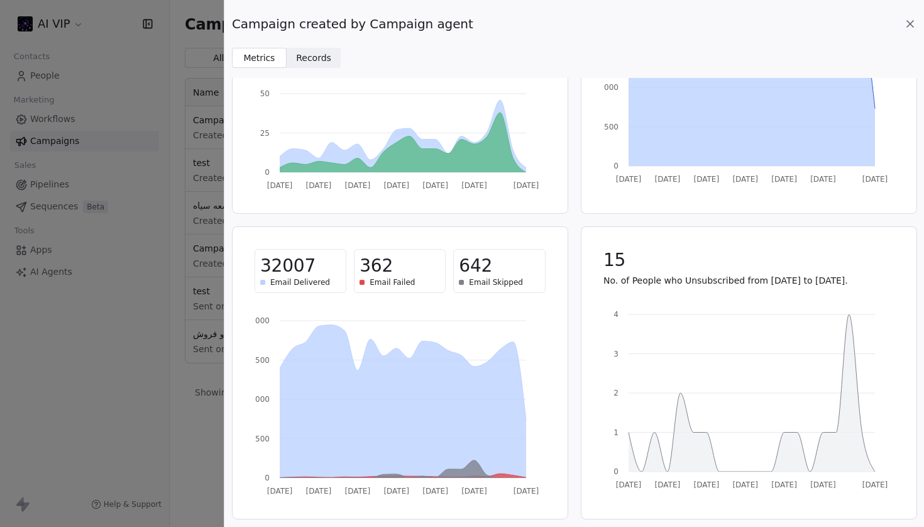
click at [287, 264] on span "32007" at bounding box center [287, 266] width 55 height 23
click at [141, 350] on div "Campaign created by Campaign agent Metrics Metrics Records Records 1.13% (362) …" at bounding box center [462, 263] width 924 height 527
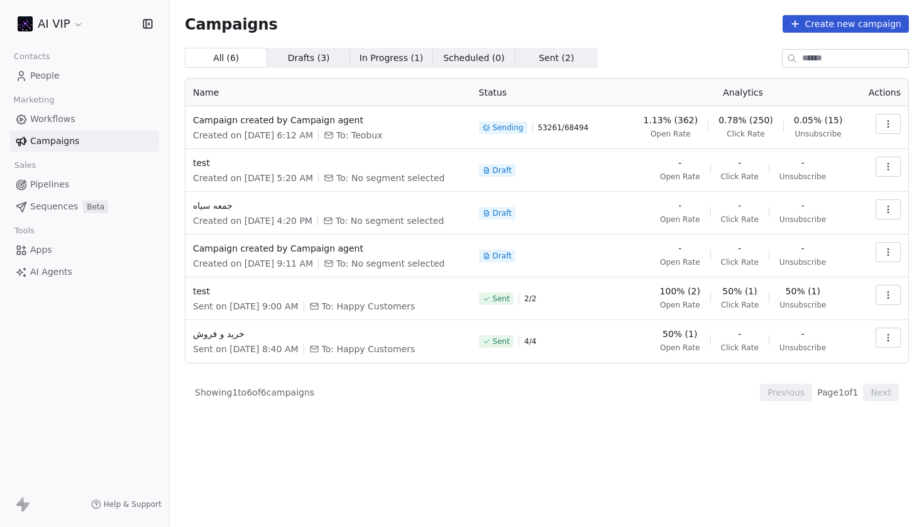
click at [895, 126] on button "button" at bounding box center [888, 124] width 25 height 20
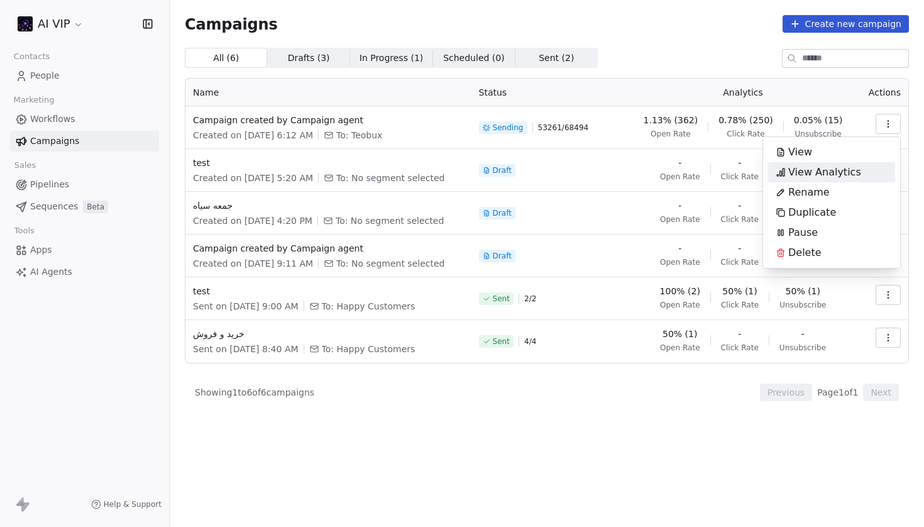
click at [832, 177] on span "View Analytics" at bounding box center [824, 172] width 73 height 15
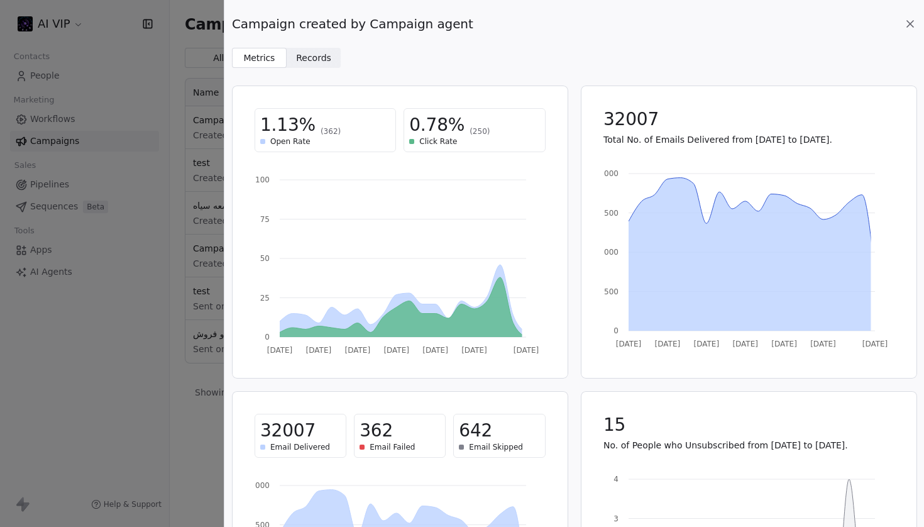
click at [178, 261] on div "Campaign created by Campaign agent Metrics Metrics Records Records 1.13% (362) …" at bounding box center [462, 263] width 924 height 527
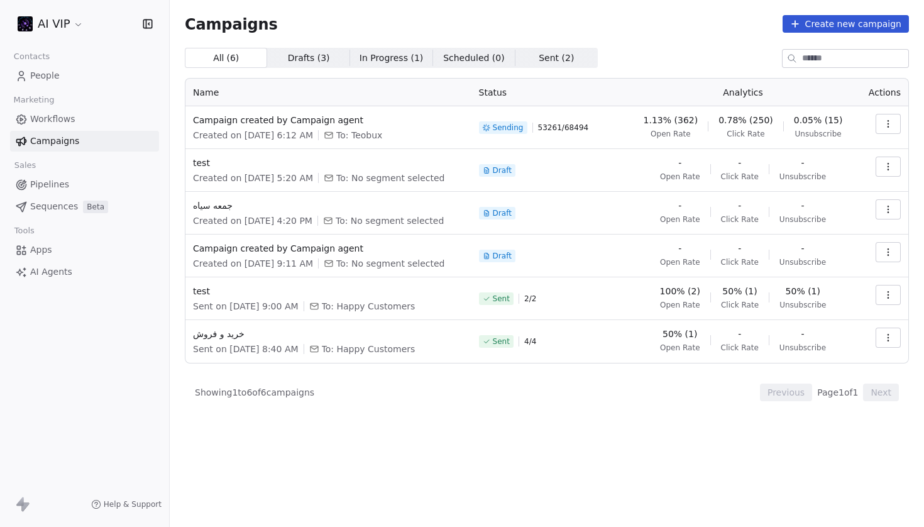
click at [890, 125] on icon "button" at bounding box center [888, 124] width 10 height 10
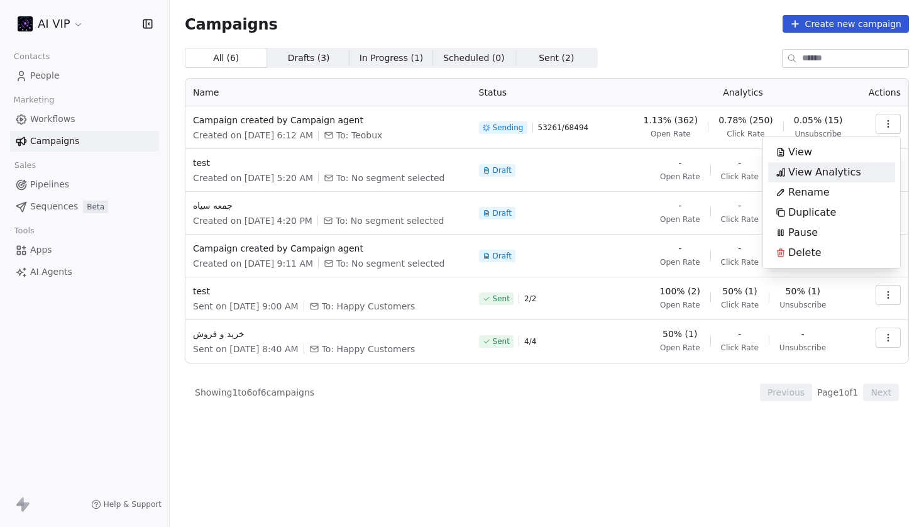
click at [828, 172] on span "View Analytics" at bounding box center [824, 172] width 73 height 15
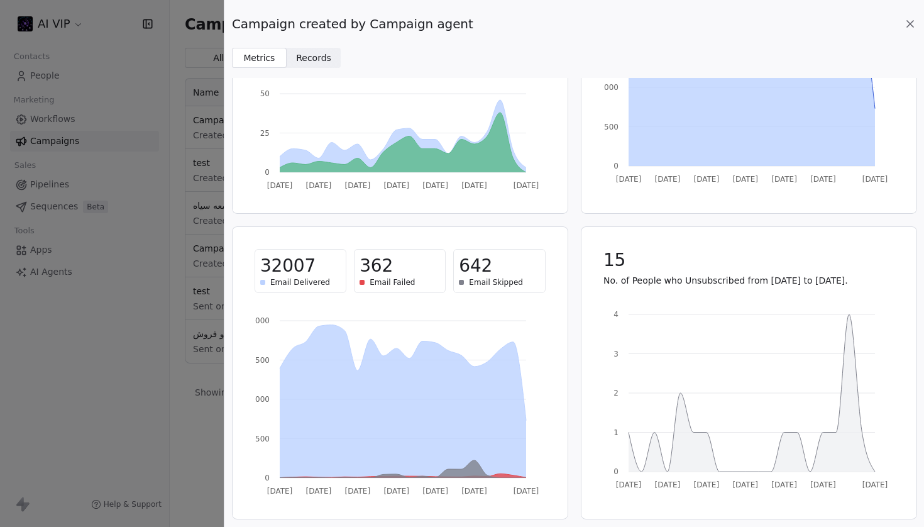
click at [389, 283] on span "Email Failed" at bounding box center [392, 282] width 45 height 10
click at [474, 289] on div "642 Email Skipped" at bounding box center [499, 271] width 92 height 44
click at [913, 26] on icon at bounding box center [910, 24] width 6 height 6
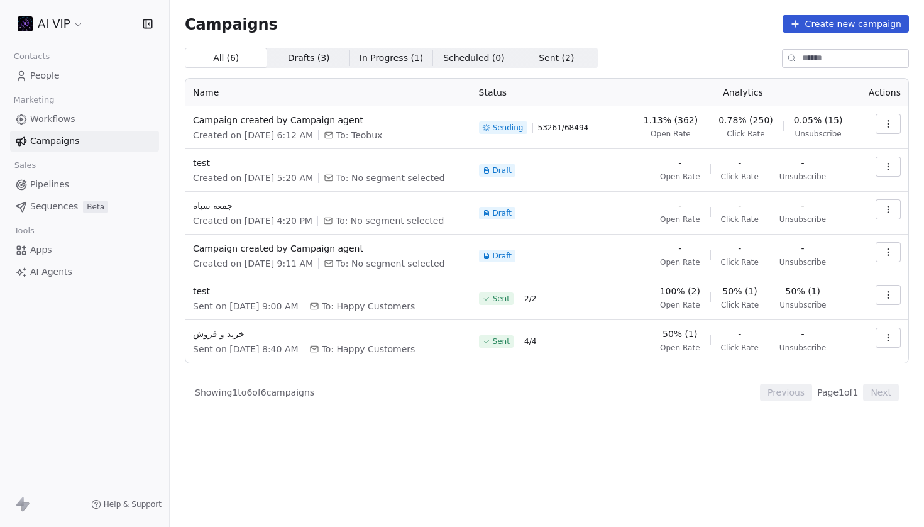
scroll to position [0, 0]
click at [321, 116] on span "Campaign created by Campaign agent" at bounding box center [328, 120] width 271 height 13
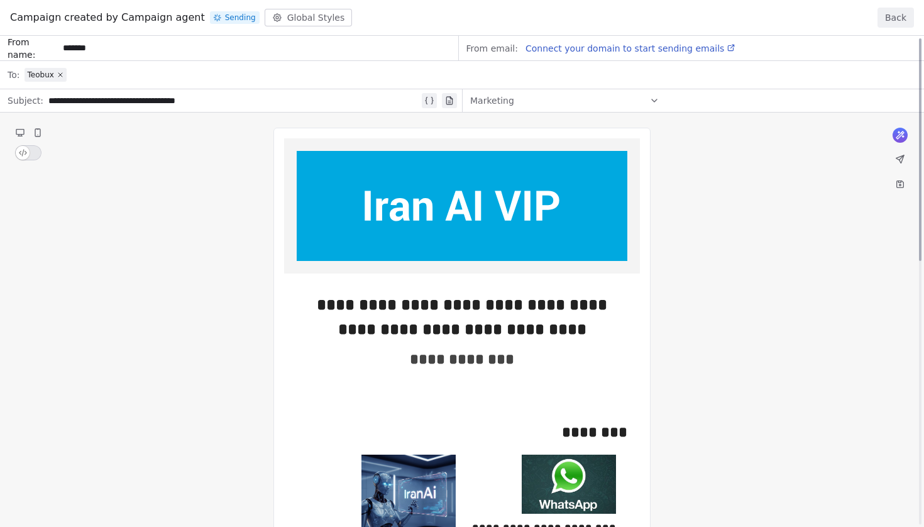
scroll to position [-1, 0]
click at [900, 16] on button "Back" at bounding box center [896, 18] width 36 height 20
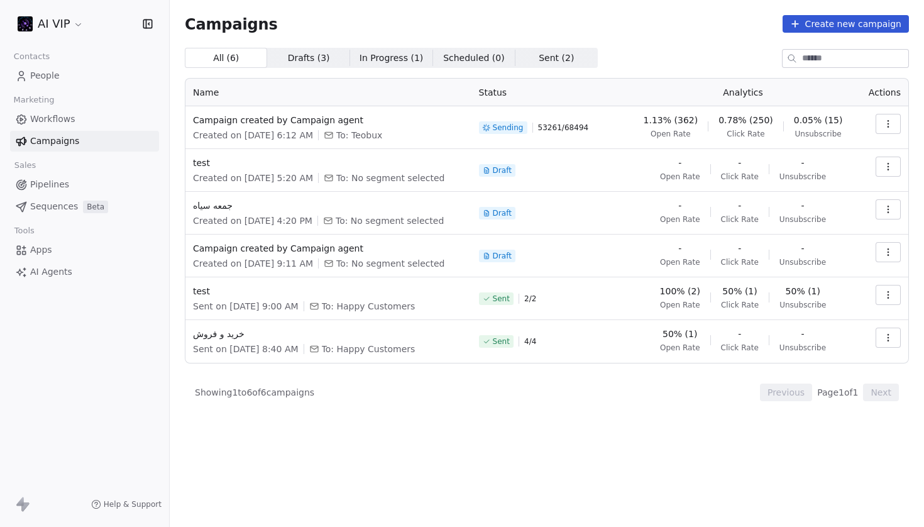
click at [39, 23] on html "AI VIP Contacts People Marketing Workflows Campaigns Sales Pipelines Sequences …" at bounding box center [462, 263] width 924 height 527
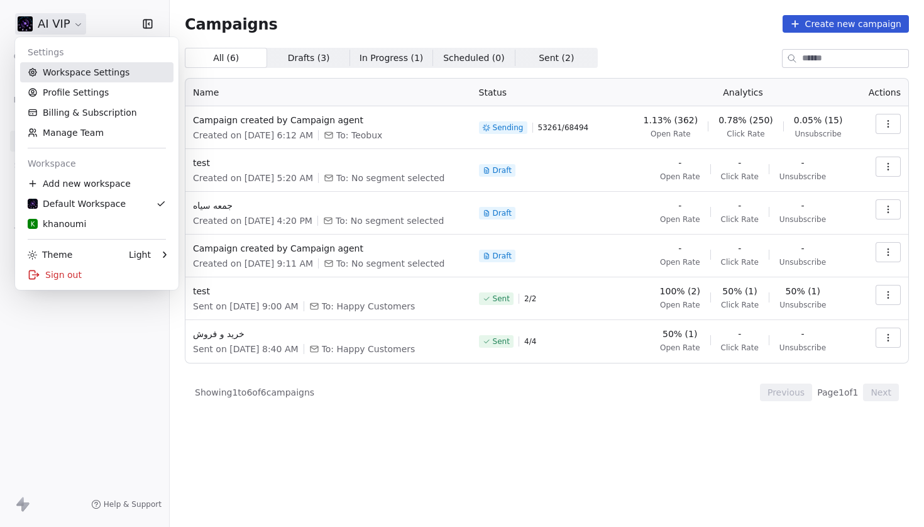
click at [92, 68] on link "Workspace Settings" at bounding box center [96, 72] width 153 height 20
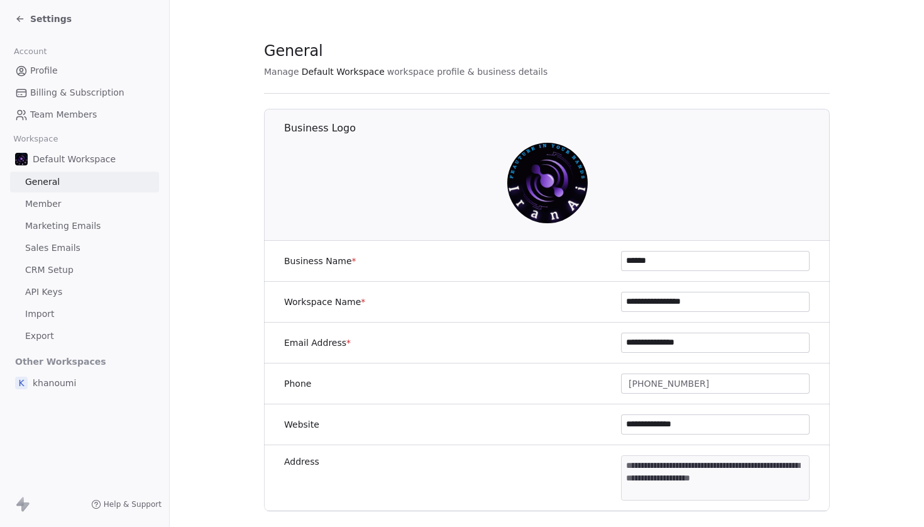
click at [79, 233] on link "Marketing Emails" at bounding box center [84, 226] width 149 height 21
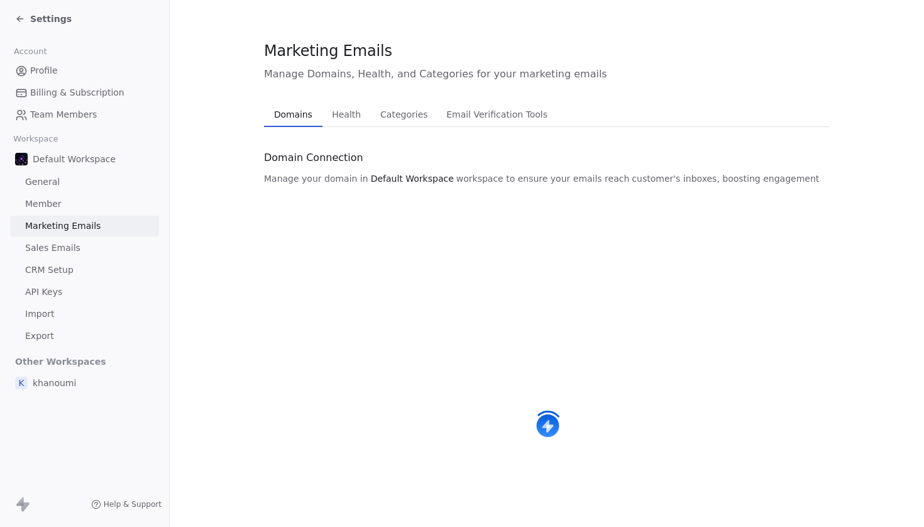
click at [482, 126] on button "Email Verification Tools Email Verification Tools" at bounding box center [497, 114] width 119 height 25
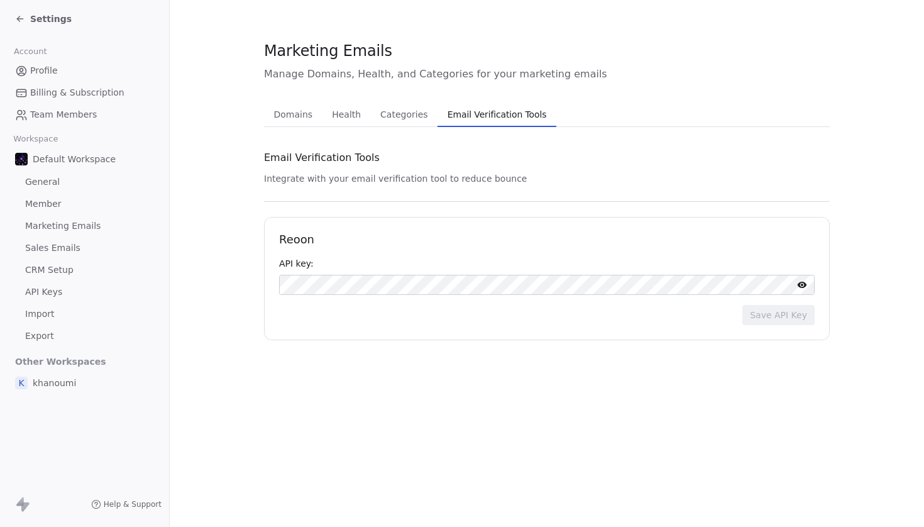
click at [38, 22] on span "Settings" at bounding box center [50, 19] width 41 height 13
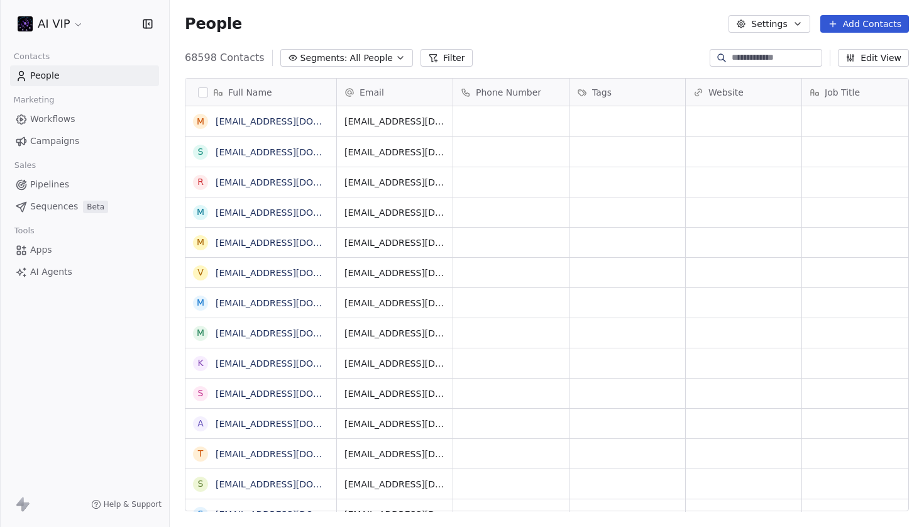
scroll to position [464, 755]
click at [290, 121] on link "[EMAIL_ADDRESS][DOMAIN_NAME]" at bounding box center [293, 121] width 154 height 10
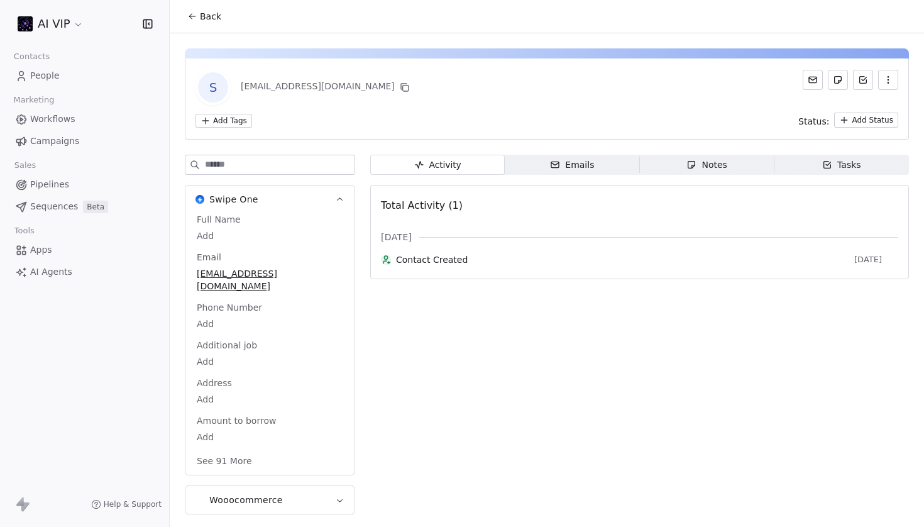
click at [208, 15] on span "Back" at bounding box center [210, 16] width 21 height 13
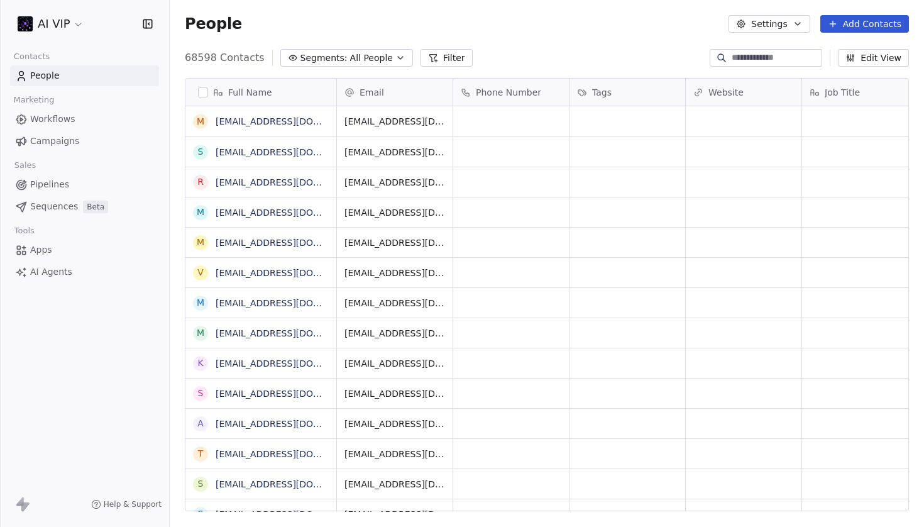
scroll to position [464, 755]
click at [329, 55] on span "Segments:" at bounding box center [324, 58] width 47 height 13
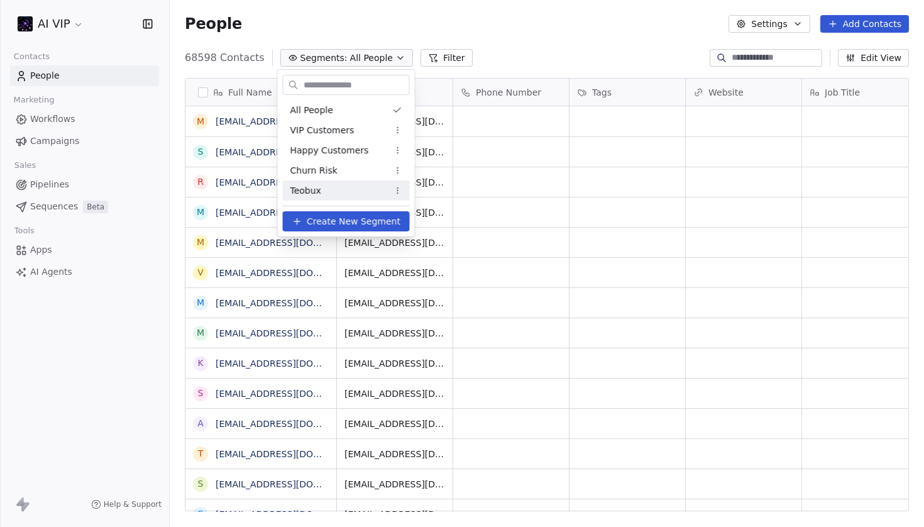
click at [341, 185] on div "Teobux" at bounding box center [346, 190] width 127 height 20
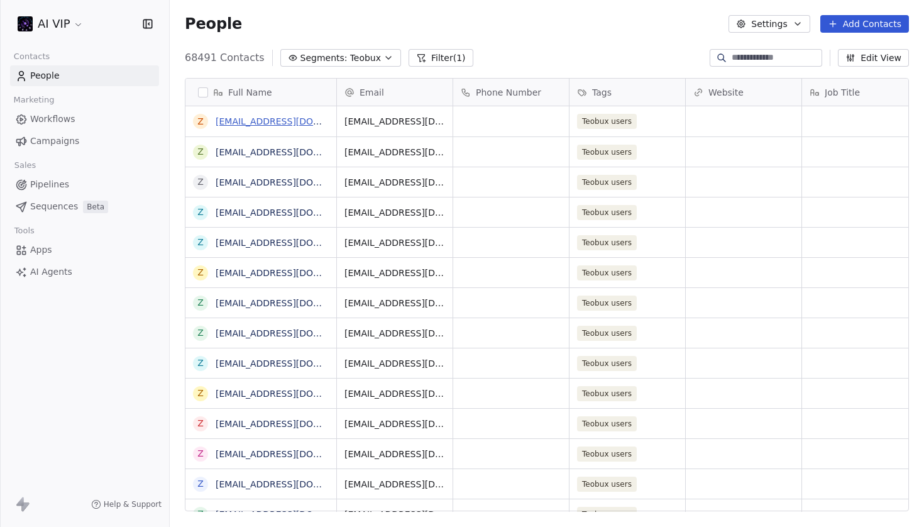
click at [256, 121] on link "[EMAIL_ADDRESS][DOMAIN_NAME]" at bounding box center [293, 121] width 154 height 10
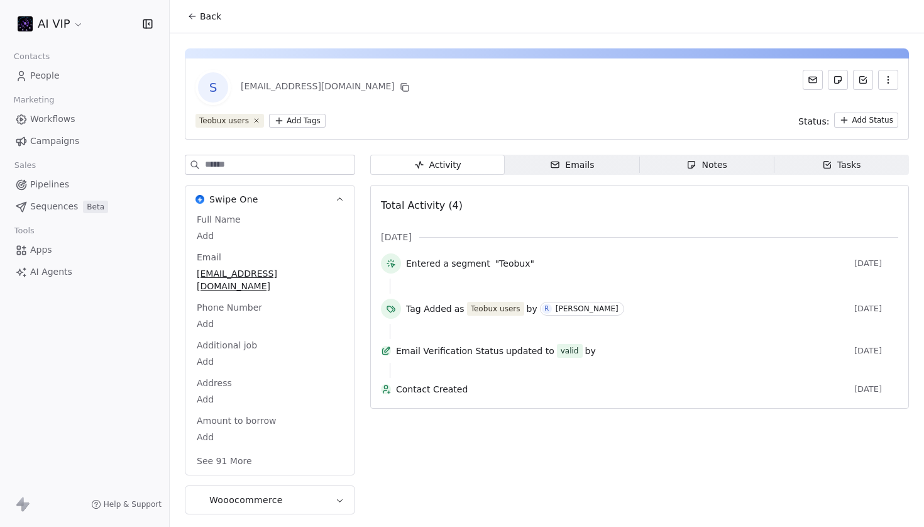
click at [580, 353] on span "valid" at bounding box center [570, 351] width 26 height 14
click at [589, 363] on div "Email Verification Status updated to valid by [DATE]" at bounding box center [639, 353] width 517 height 19
click at [585, 353] on span "by" at bounding box center [590, 351] width 11 height 13
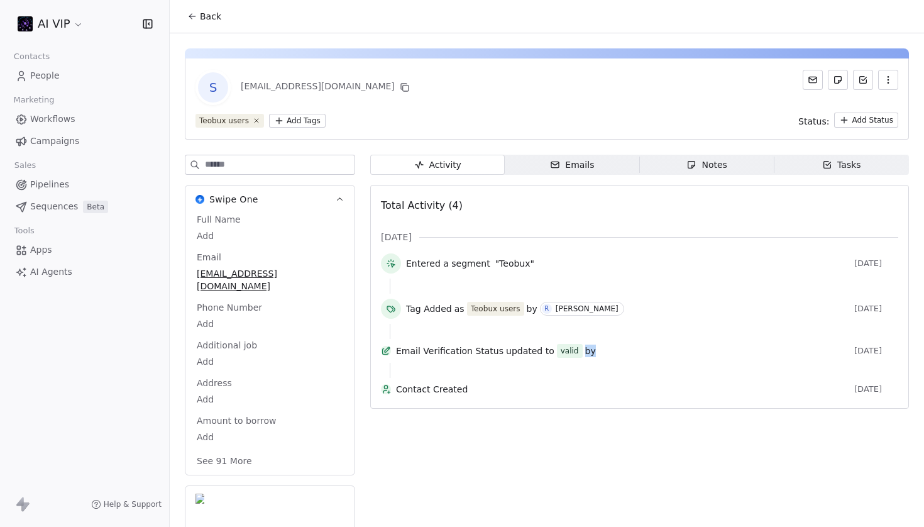
click at [585, 353] on span "by" at bounding box center [590, 351] width 11 height 13
click at [621, 363] on div "Email Verification Status updated to valid by [DATE]" at bounding box center [639, 353] width 517 height 19
click at [570, 356] on div "valid" at bounding box center [570, 351] width 18 height 13
click at [589, 353] on span "by" at bounding box center [590, 351] width 11 height 13
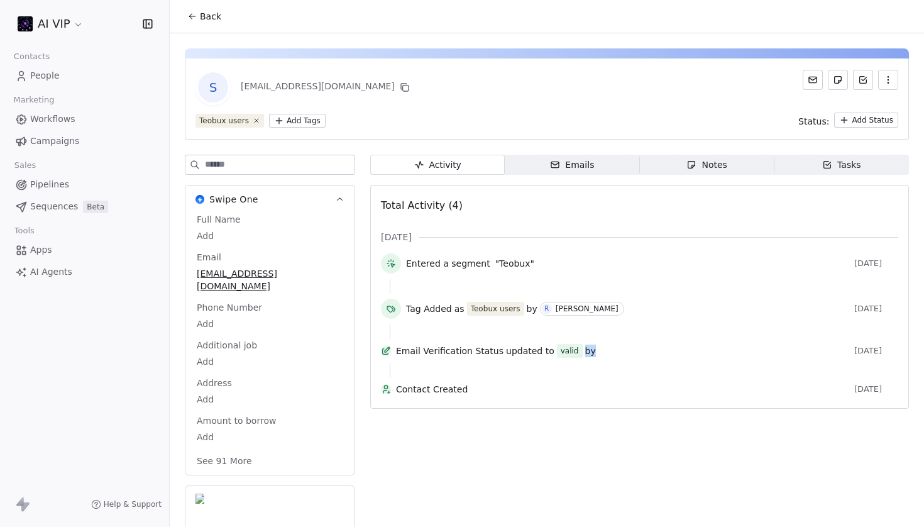
click at [589, 353] on span "by" at bounding box center [590, 351] width 11 height 13
click at [606, 353] on div "Email Verification Status updated to valid by" at bounding box center [622, 351] width 453 height 14
click at [639, 351] on div "Email Verification Status updated to valid by" at bounding box center [622, 351] width 453 height 14
click at [603, 358] on div "Email Verification Status updated to valid by" at bounding box center [622, 351] width 453 height 14
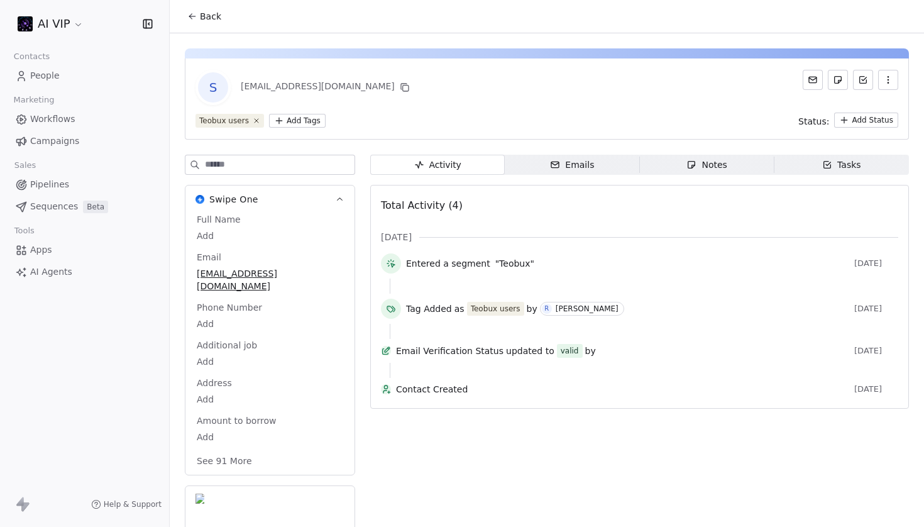
click at [652, 320] on div "Tag Added as Teobux users by R [PERSON_NAME] [DATE]" at bounding box center [639, 311] width 517 height 25
click at [208, 20] on span "Back" at bounding box center [210, 16] width 21 height 13
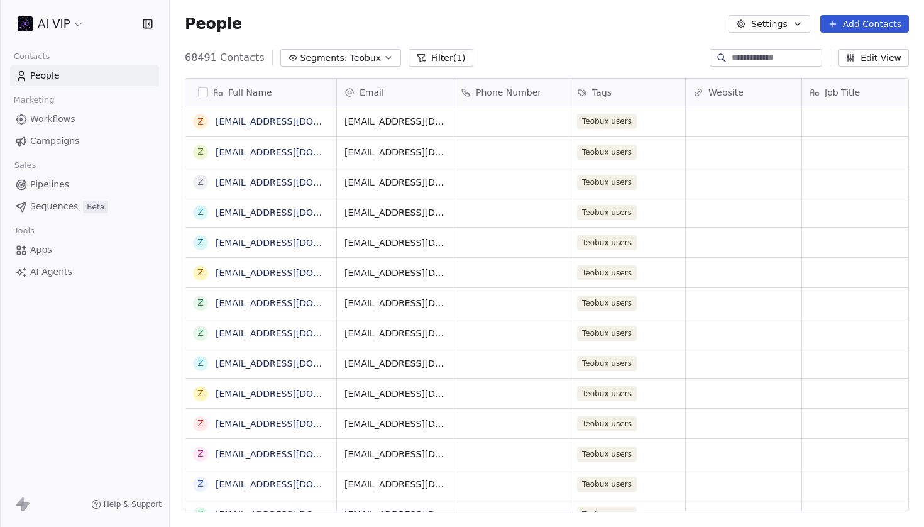
scroll to position [464, 755]
click at [269, 268] on link "[EMAIL_ADDRESS][DOMAIN_NAME]" at bounding box center [293, 273] width 154 height 10
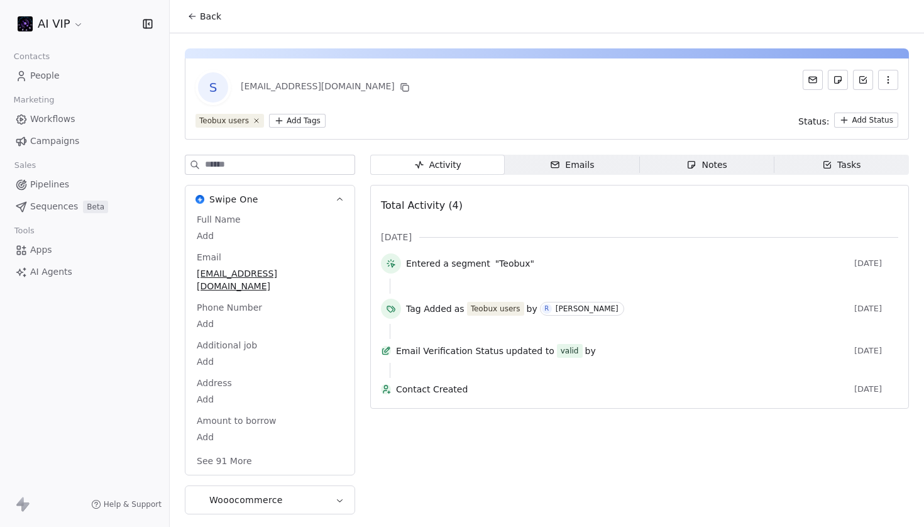
click at [512, 353] on span "updated to" at bounding box center [530, 351] width 48 height 13
click at [582, 353] on div "Email Verification Status updated to valid by" at bounding box center [622, 351] width 453 height 14
click at [581, 353] on div "Email Verification Status updated to valid by" at bounding box center [622, 351] width 453 height 14
drag, startPoint x: 595, startPoint y: 353, endPoint x: 634, endPoint y: 353, distance: 38.4
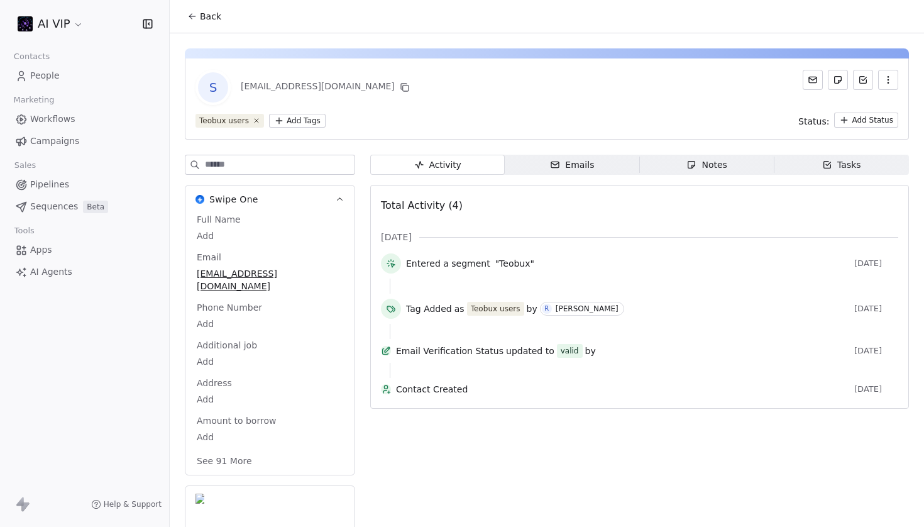
click at [634, 353] on div "Email Verification Status updated to valid by" at bounding box center [622, 351] width 453 height 14
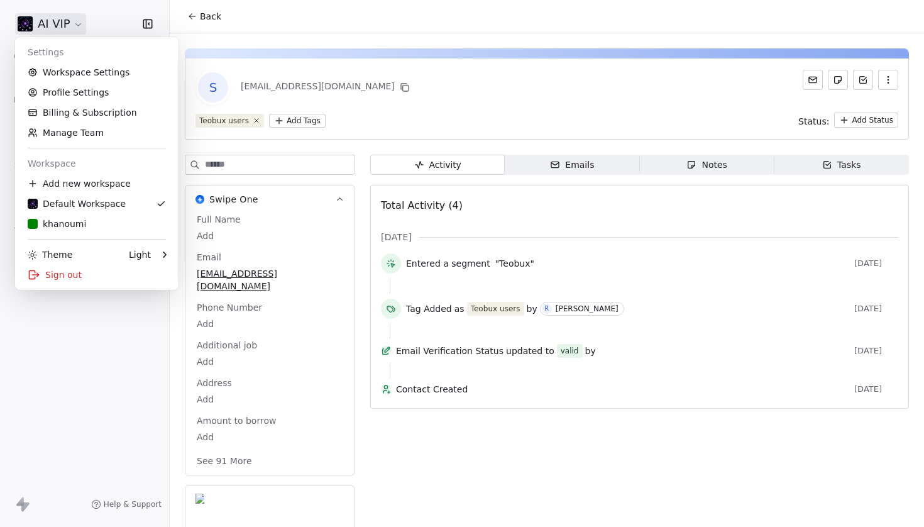
click at [68, 28] on html "AI VIP Contacts People Marketing Workflows Campaigns Sales Pipelines Sequences …" at bounding box center [462, 263] width 924 height 527
click at [92, 224] on div "k khanoumi" at bounding box center [97, 224] width 138 height 13
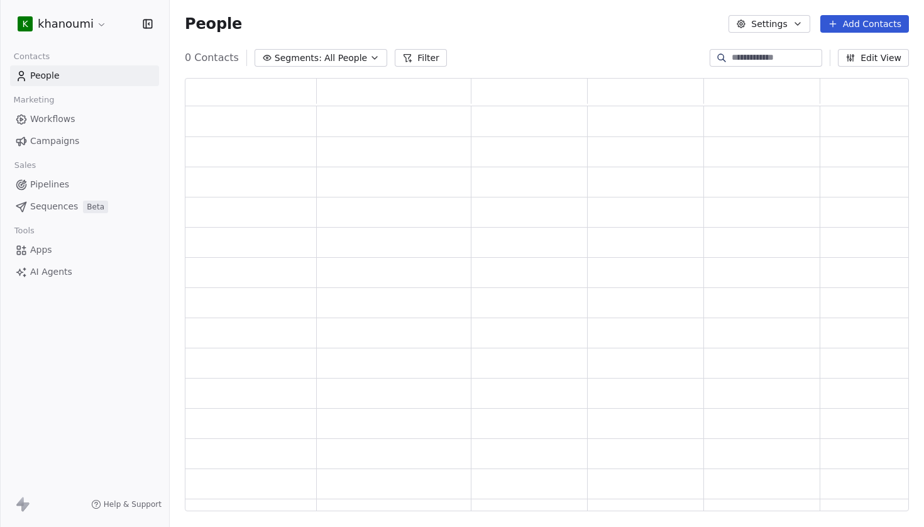
scroll to position [434, 724]
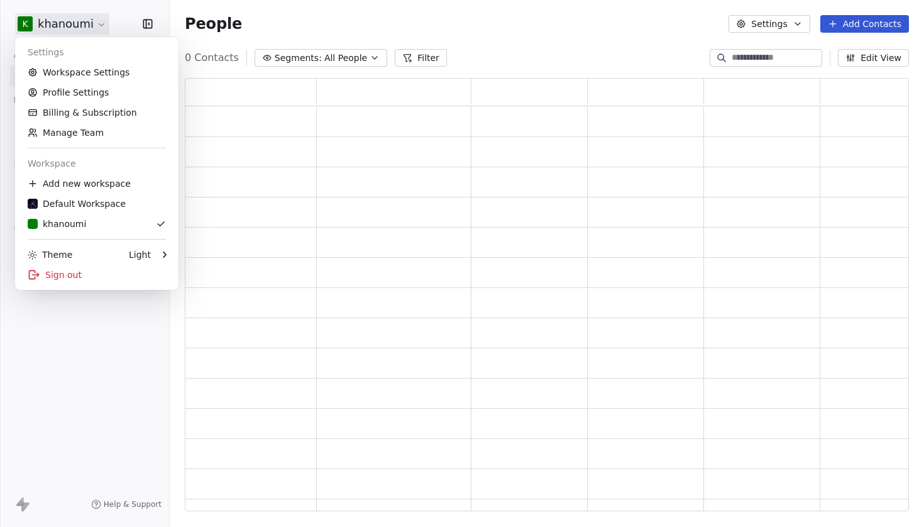
click at [94, 26] on html "k khanoumi Contacts People Marketing Workflows Campaigns Sales Pipelines Sequen…" at bounding box center [462, 263] width 924 height 527
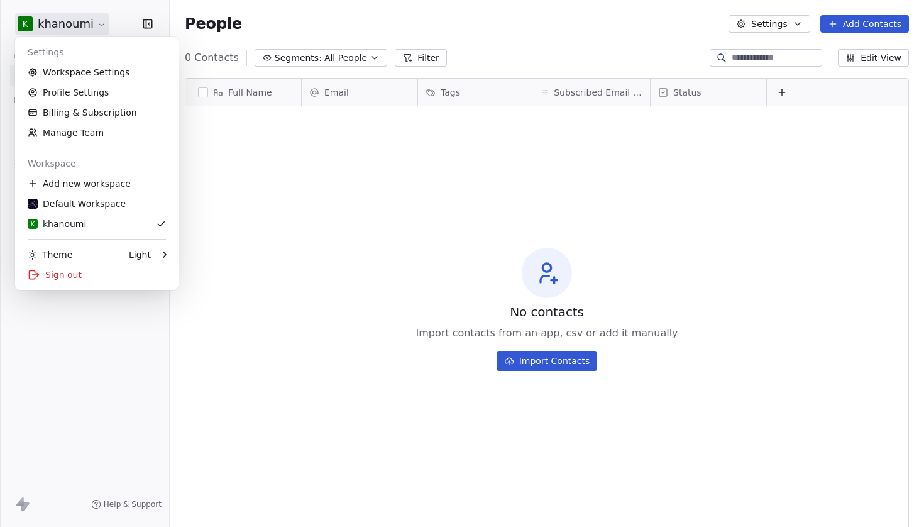
scroll to position [464, 755]
click at [96, 86] on link "Profile Settings" at bounding box center [96, 92] width 153 height 20
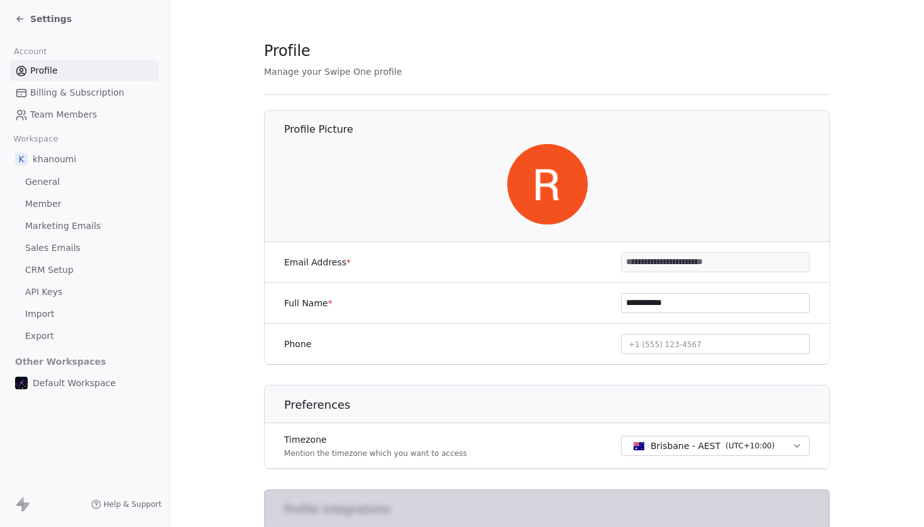
click at [80, 227] on span "Marketing Emails" at bounding box center [62, 225] width 75 height 13
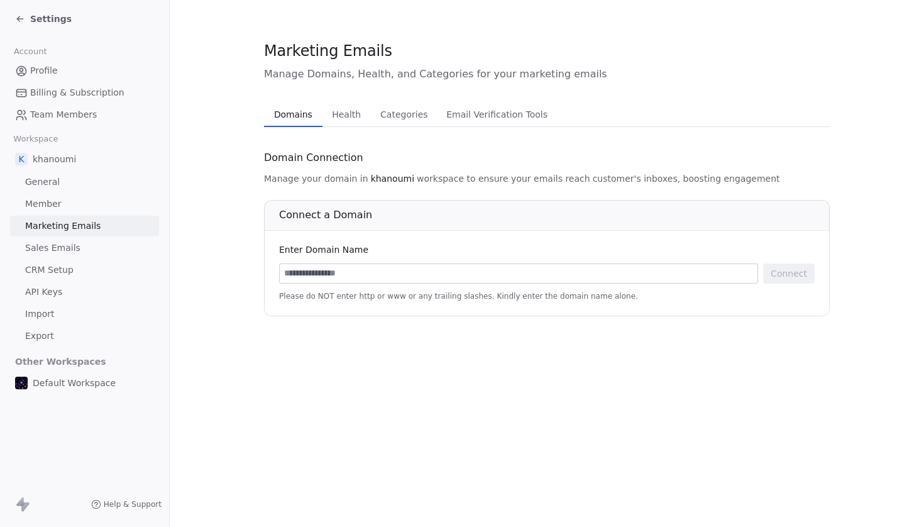
click at [345, 104] on button "Health Health" at bounding box center [347, 114] width 48 height 25
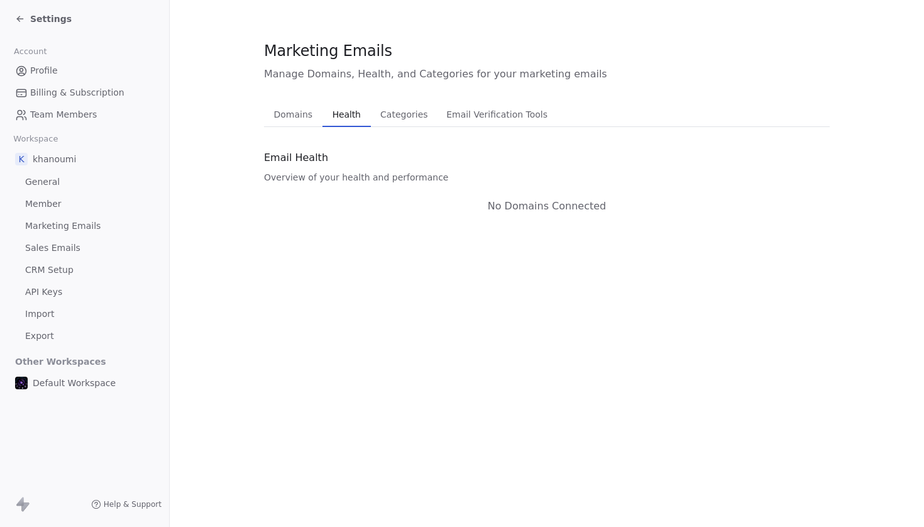
click at [480, 110] on span "Email Verification Tools" at bounding box center [496, 115] width 111 height 18
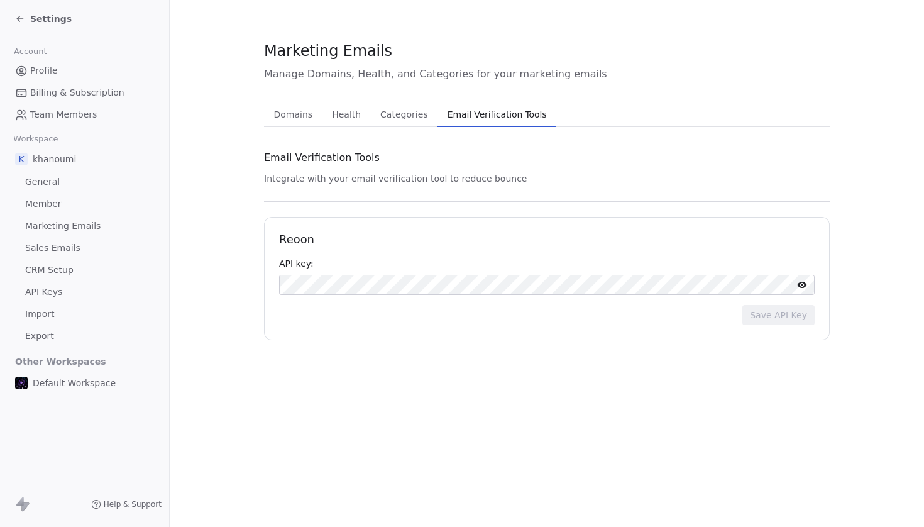
click at [21, 16] on icon at bounding box center [20, 19] width 10 height 10
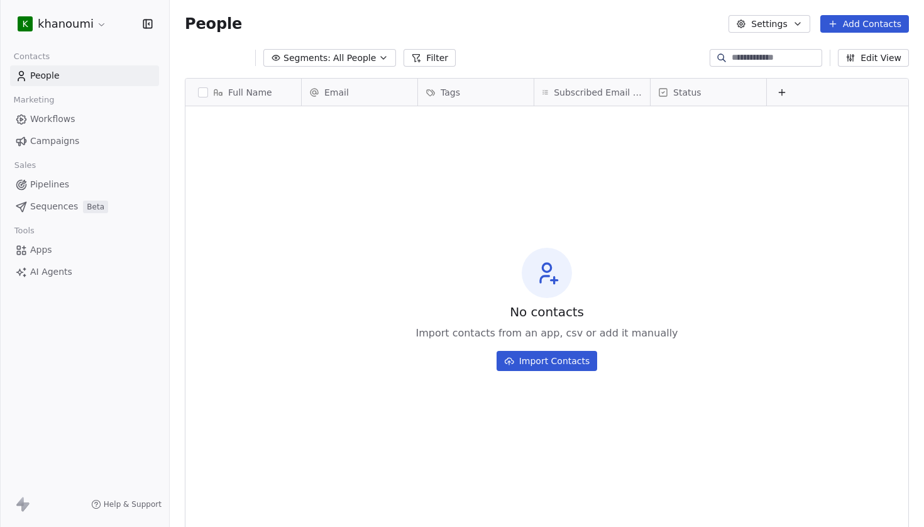
scroll to position [464, 755]
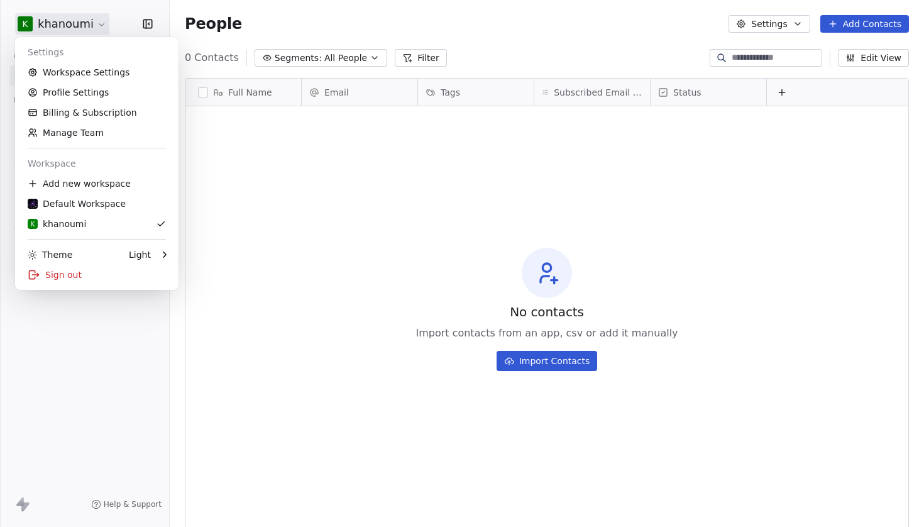
click at [74, 28] on html "k khanoumi Contacts People Marketing Workflows Campaigns Sales Pipelines Sequen…" at bounding box center [462, 263] width 924 height 527
click at [85, 196] on link "Default Workspace" at bounding box center [96, 204] width 153 height 20
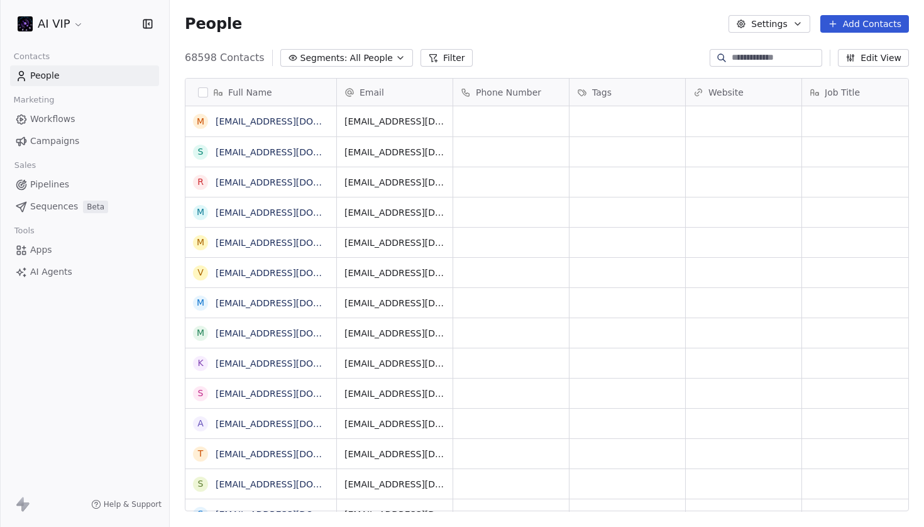
click at [85, 67] on link "People" at bounding box center [84, 75] width 149 height 21
